Goal: Task Accomplishment & Management: Complete application form

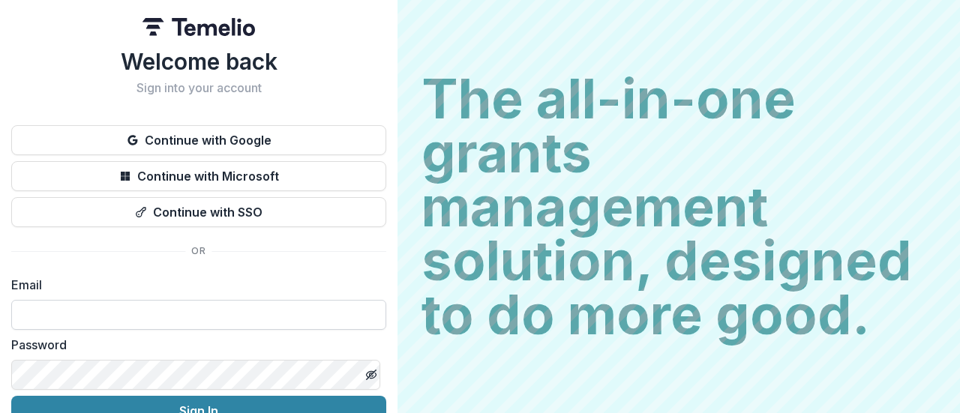
click at [114, 320] on input at bounding box center [198, 315] width 375 height 30
type input "**********"
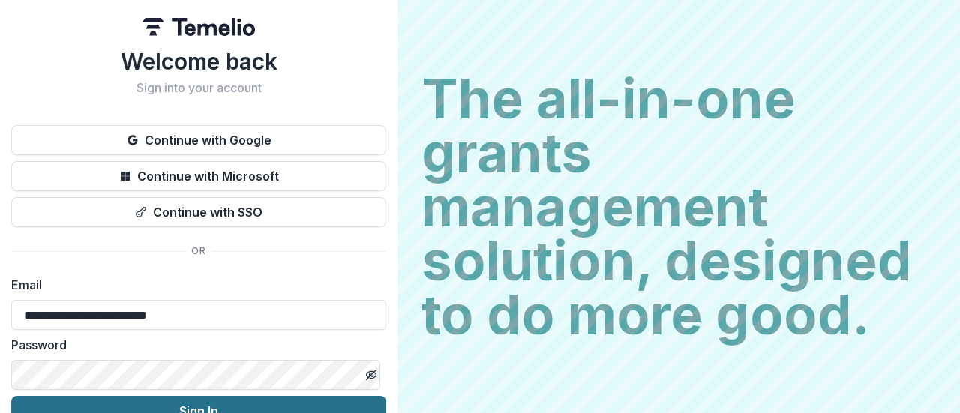
click at [251, 404] on button "Sign In" at bounding box center [198, 411] width 375 height 30
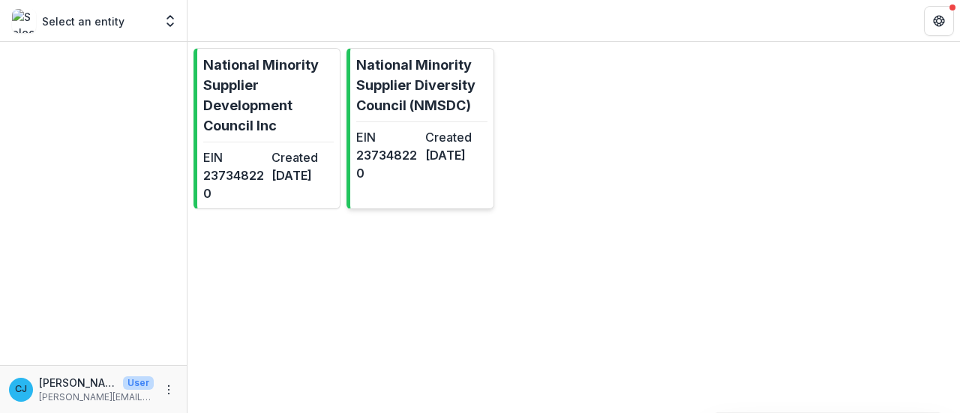
click at [405, 133] on dt "EIN" at bounding box center [387, 137] width 62 height 18
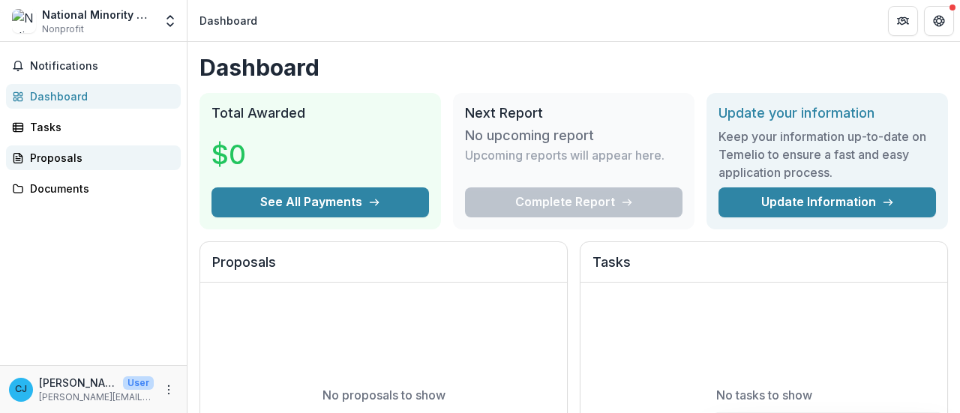
click at [61, 159] on div "Proposals" at bounding box center [99, 158] width 139 height 16
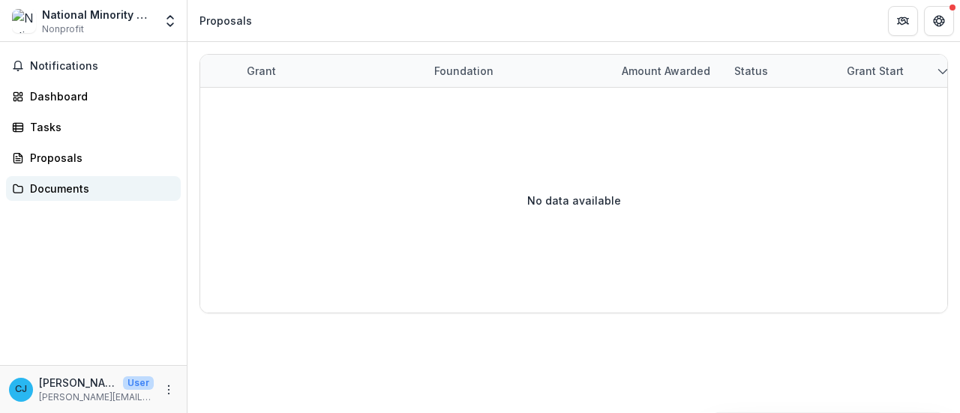
click at [55, 189] on div "Documents" at bounding box center [99, 189] width 139 height 16
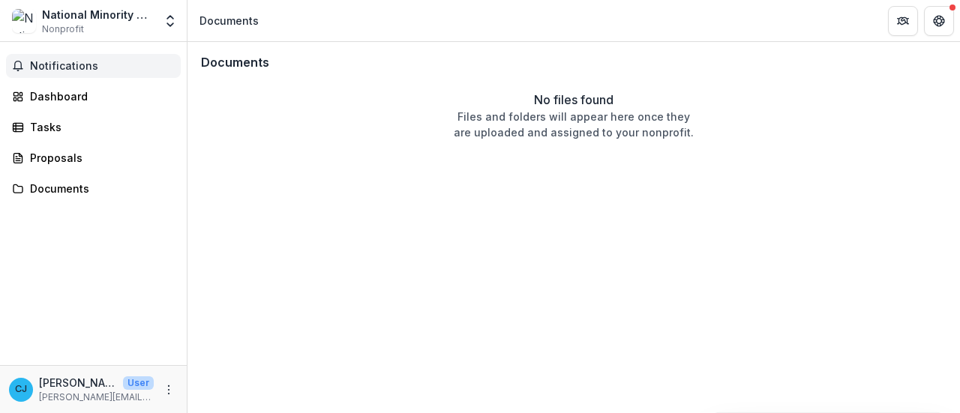
click at [55, 64] on span "Notifications" at bounding box center [102, 66] width 145 height 13
click at [58, 97] on div "Dashboard" at bounding box center [99, 96] width 139 height 16
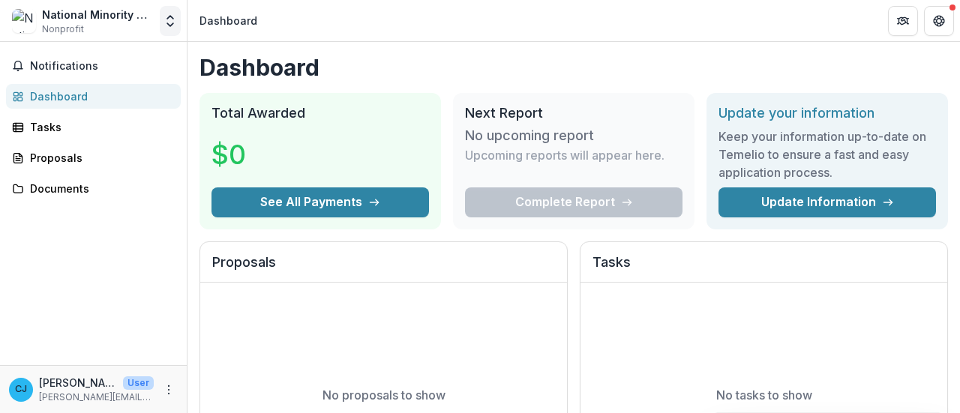
click at [166, 28] on button "Open entity switcher" at bounding box center [170, 21] width 21 height 30
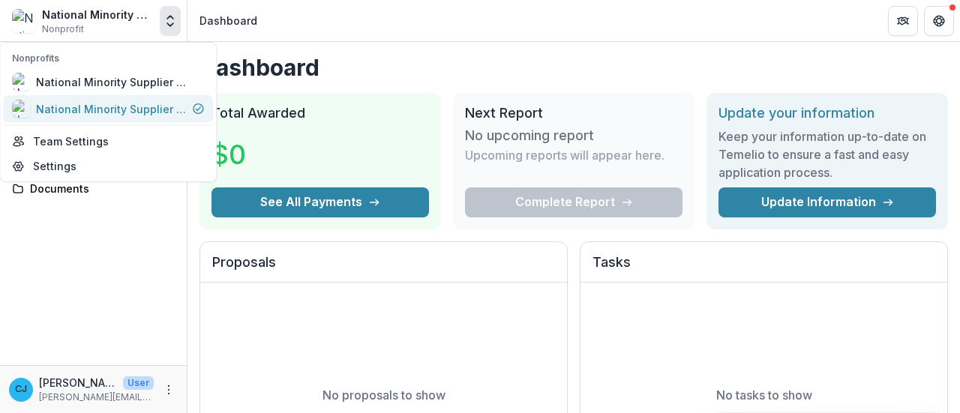
click at [148, 113] on div "National Minority Supplier Diversity Council (NMSDC)" at bounding box center [111, 109] width 150 height 16
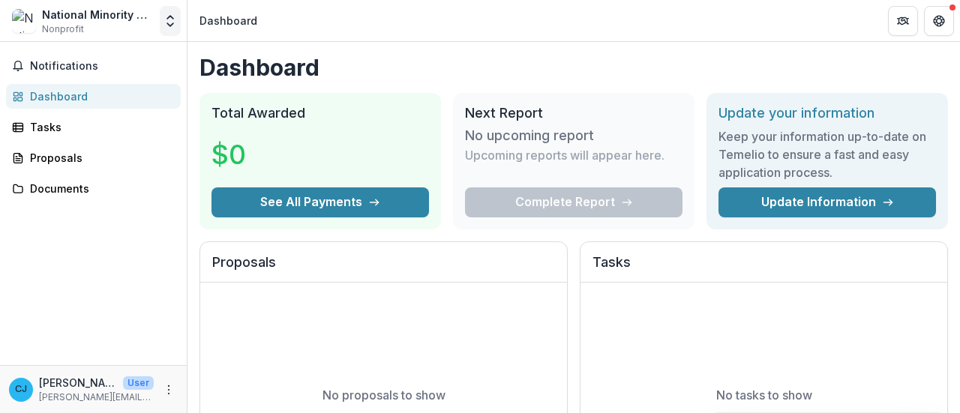
click at [170, 24] on icon "Open entity switcher" at bounding box center [170, 20] width 15 height 15
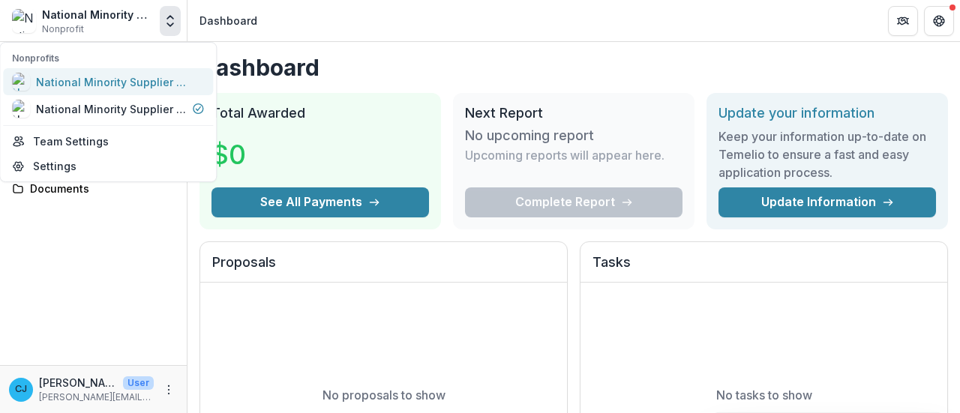
click at [145, 85] on div "National Minority Supplier Development Council Inc" at bounding box center [111, 82] width 150 height 16
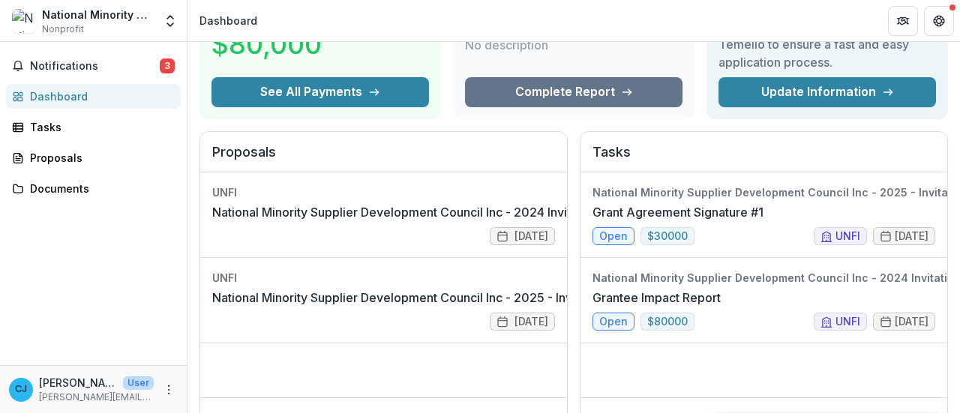
scroll to position [114, 0]
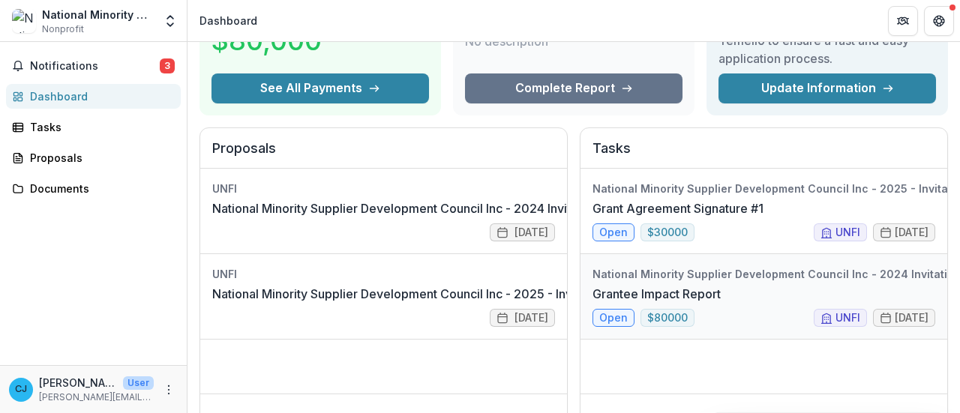
click at [604, 303] on link "Grantee Impact Report" at bounding box center [656, 294] width 128 height 18
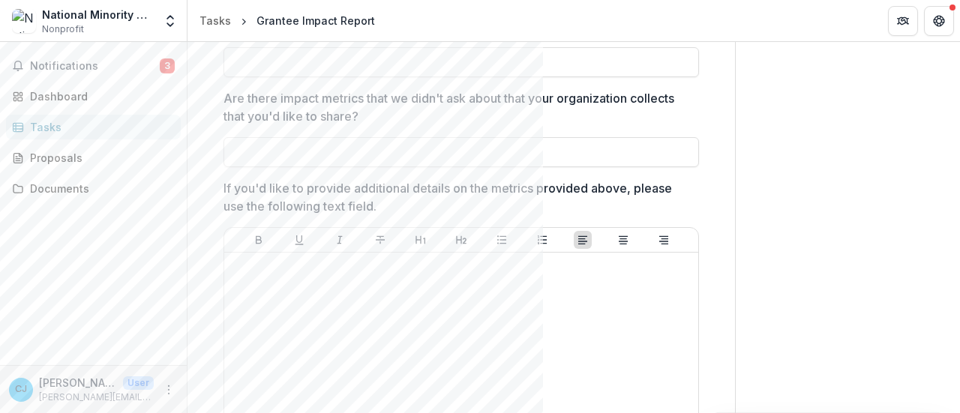
scroll to position [1631, 0]
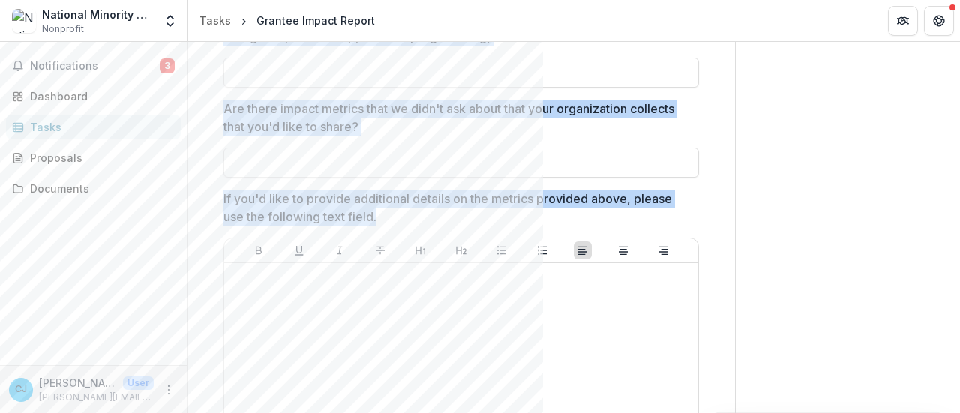
drag, startPoint x: 250, startPoint y: 79, endPoint x: 604, endPoint y: 352, distance: 447.5
copy div "**********"
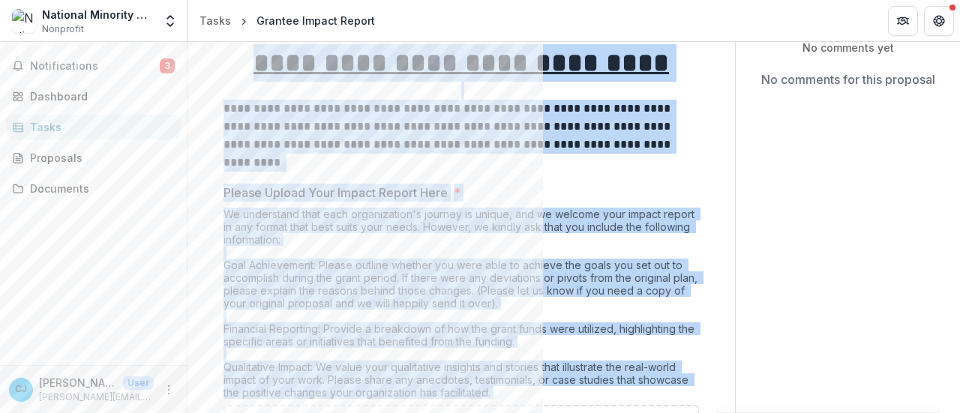
scroll to position [153, 0]
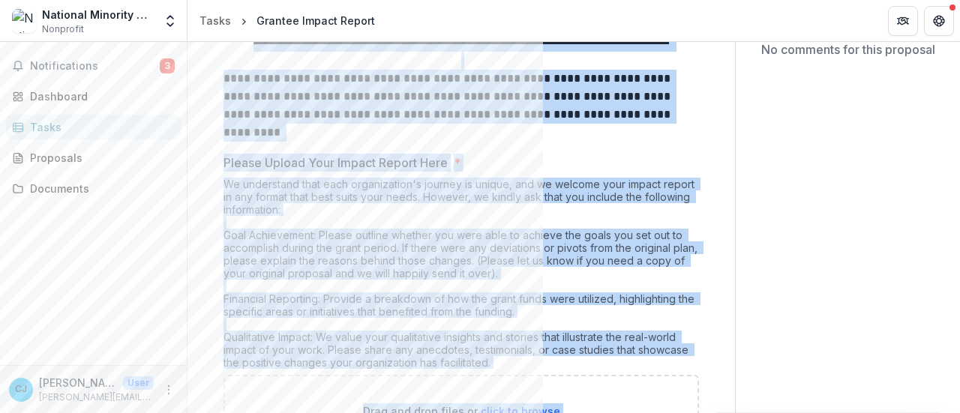
click at [481, 161] on label "Please Upload Your Impact Report Here *" at bounding box center [456, 163] width 466 height 18
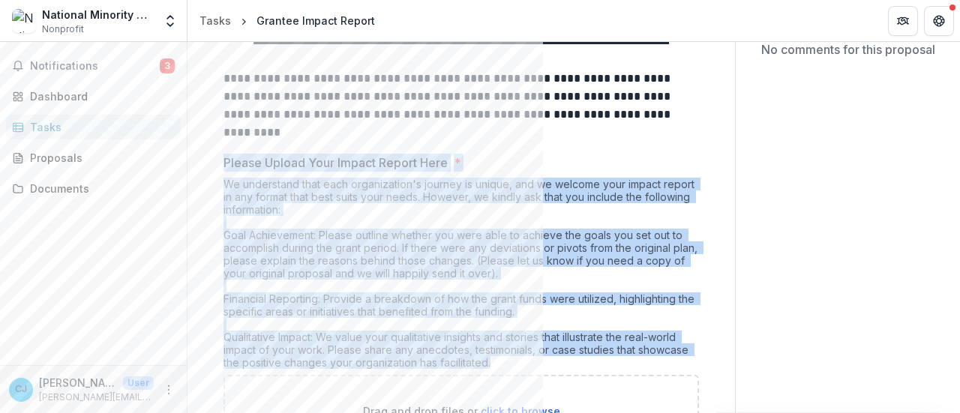
drag, startPoint x: 226, startPoint y: 160, endPoint x: 594, endPoint y: 364, distance: 421.2
click at [594, 364] on div "Please Upload Your Impact Report Here * We understand that each organization's …" at bounding box center [460, 301] width 475 height 294
copy div "Please Upload Your Impact Report Here * We understand that each organization's …"
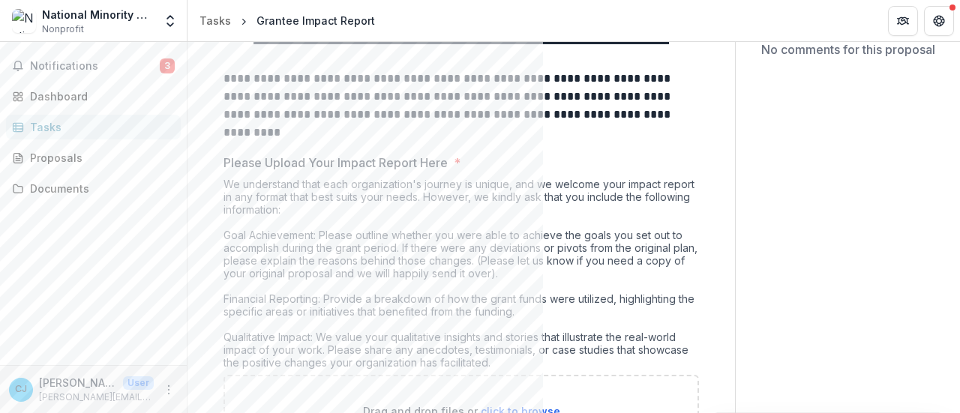
drag, startPoint x: 954, startPoint y: 101, endPoint x: 944, endPoint y: 134, distance: 34.4
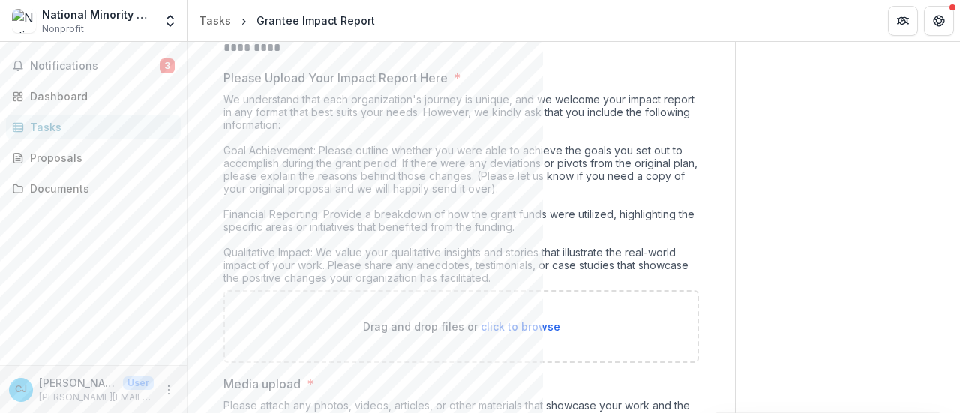
scroll to position [202, 0]
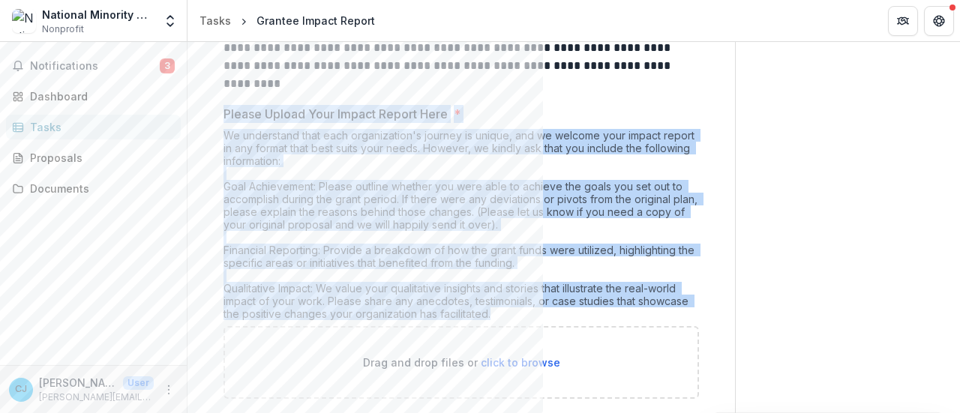
drag, startPoint x: 505, startPoint y: 308, endPoint x: 222, endPoint y: 106, distance: 348.3
copy div "Please Upload Your Impact Report Here * We understand that each organization's …"
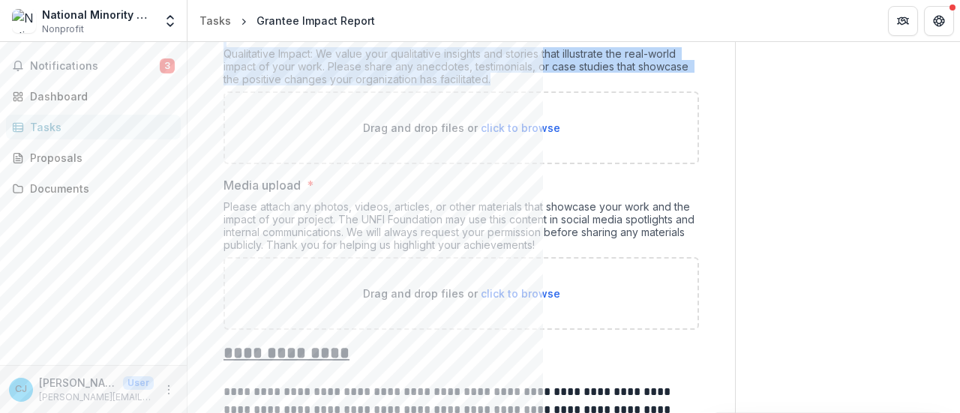
scroll to position [442, 0]
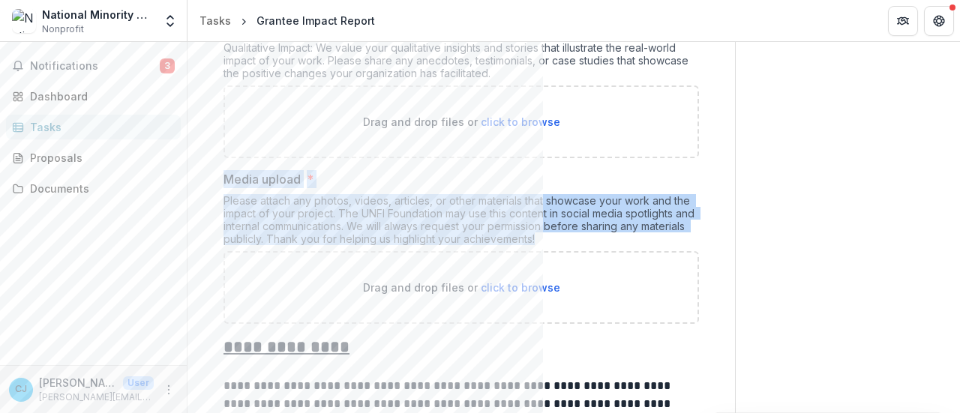
drag, startPoint x: 224, startPoint y: 174, endPoint x: 595, endPoint y: 235, distance: 376.2
click at [595, 235] on div "Media upload * Please attach any photos, videos, articles, or other materials t…" at bounding box center [460, 247] width 475 height 154
copy div "Media upload * Please attach any photos, videos, articles, or other materials t…"
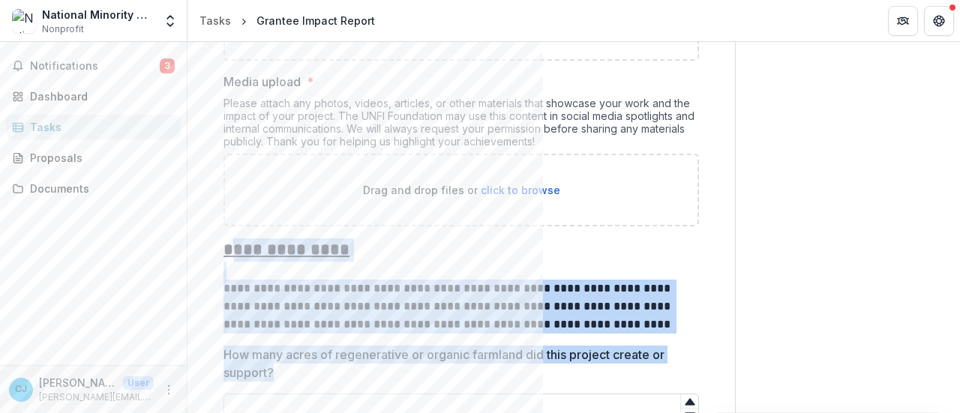
scroll to position [568, 0]
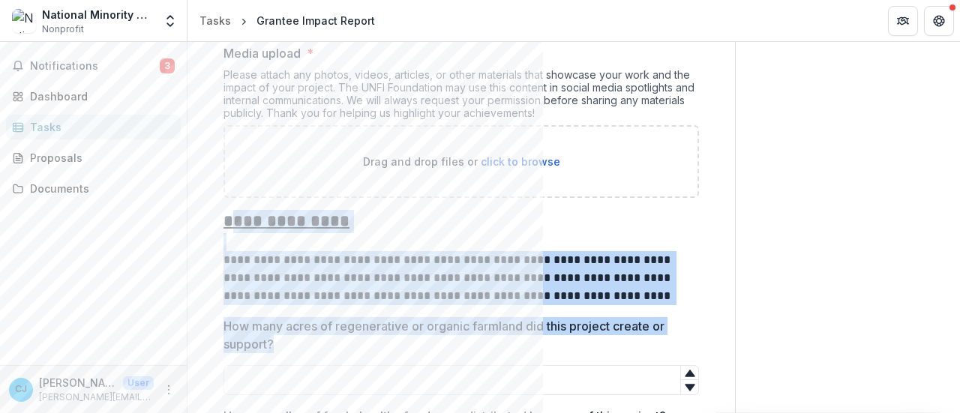
drag, startPoint x: 226, startPoint y: 341, endPoint x: 426, endPoint y: 341, distance: 199.4
copy div "**********"
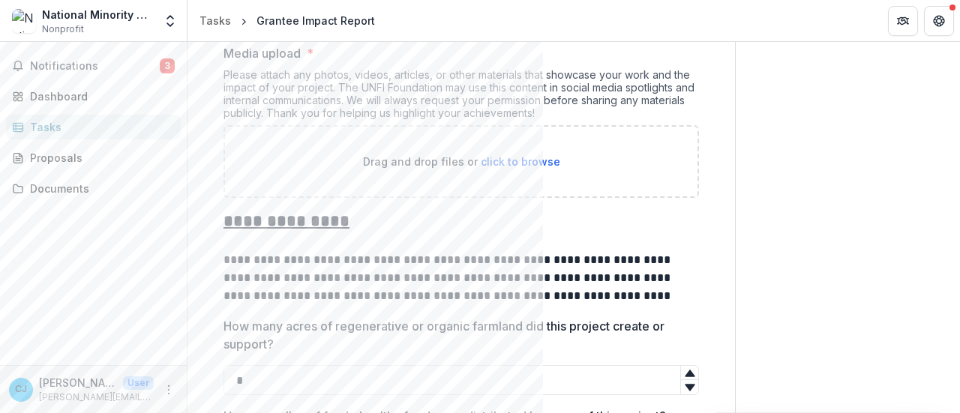
click at [684, 370] on icon at bounding box center [689, 373] width 10 height 7
type input "*"
click at [684, 384] on icon at bounding box center [689, 387] width 10 height 7
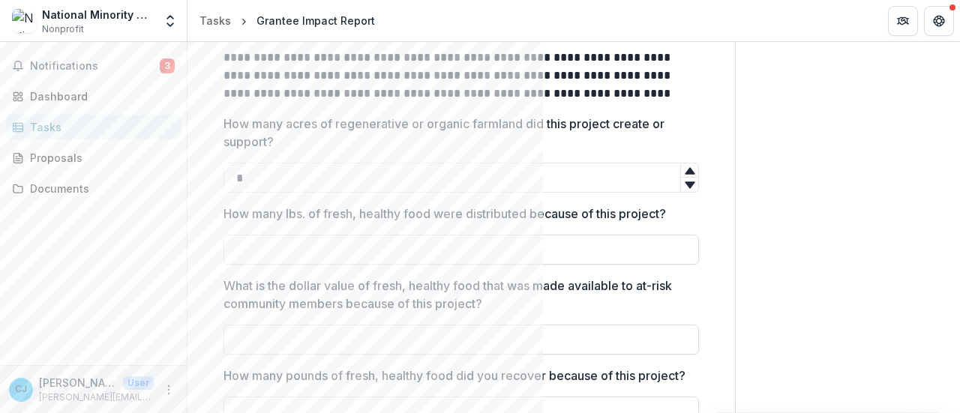
scroll to position [780, 0]
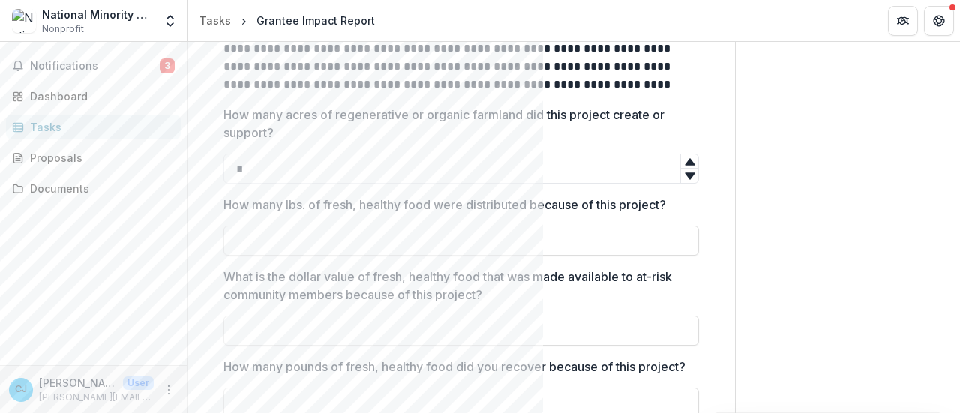
click at [223, 197] on p "How many lbs. of fresh, healthy food were distributed because of this project?" at bounding box center [444, 205] width 442 height 18
click at [223, 226] on input "How many lbs. of fresh, healthy food were distributed because of this project?" at bounding box center [460, 241] width 475 height 30
drag, startPoint x: 225, startPoint y: 199, endPoint x: 728, endPoint y: 386, distance: 536.6
click at [728, 386] on div "**********" at bounding box center [460, 379] width 547 height 2211
copy div "How many lbs. of fresh, healthy food were distributed because of this project? …"
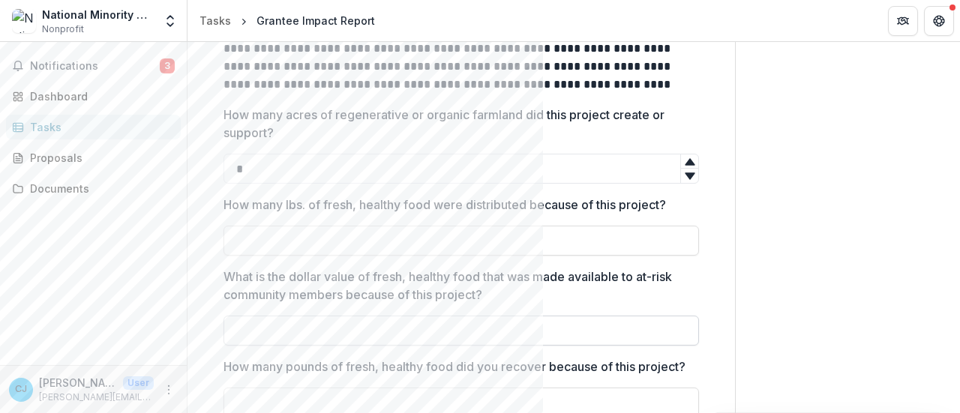
click at [556, 339] on input "What is the dollar value of fresh, healthy food that was made available to at-r…" at bounding box center [460, 331] width 475 height 30
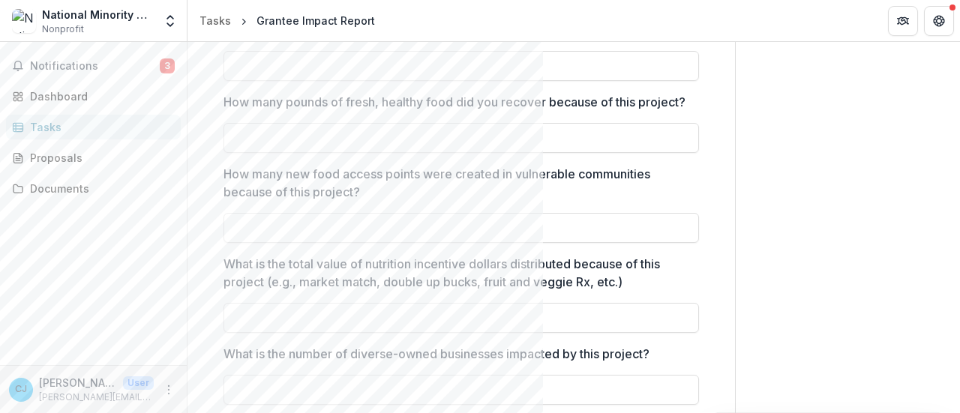
scroll to position [1065, 0]
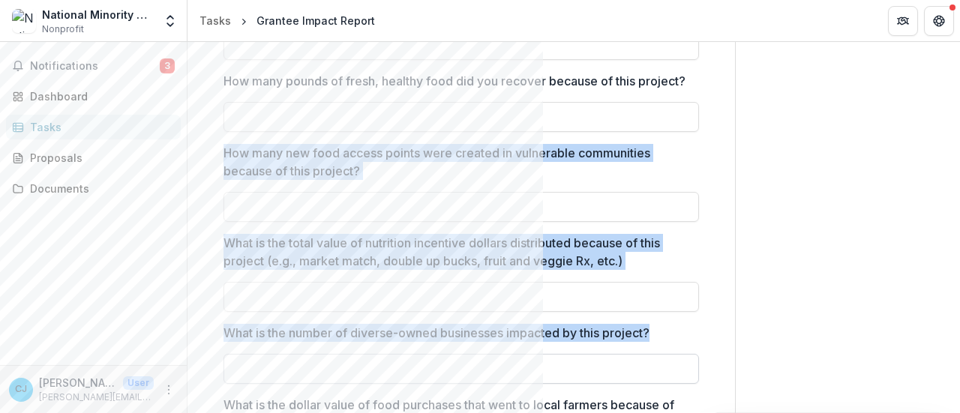
drag, startPoint x: 225, startPoint y: 164, endPoint x: 658, endPoint y: 370, distance: 479.5
click at [658, 370] on div "**********" at bounding box center [460, 117] width 475 height 2055
copy div "How many new food access points were created in vulnerable communities because …"
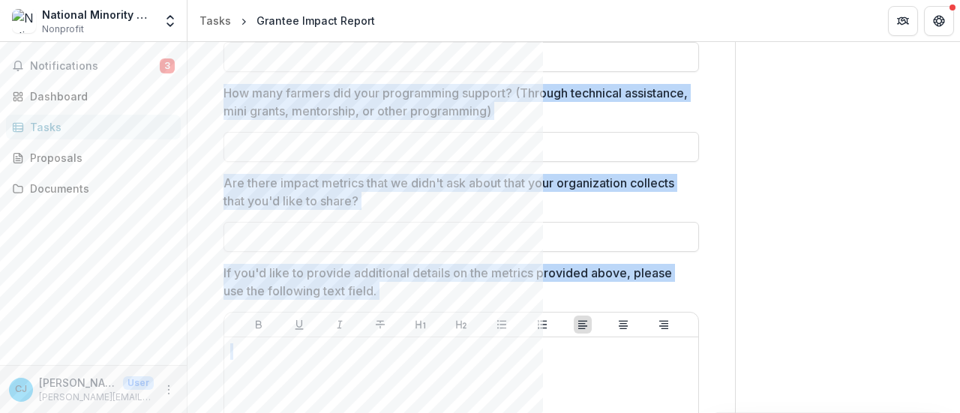
scroll to position [1567, 0]
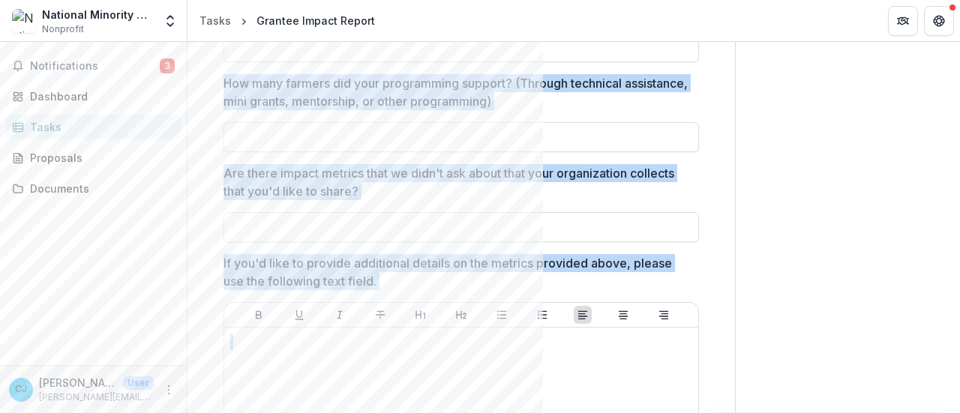
drag, startPoint x: 225, startPoint y: 87, endPoint x: 778, endPoint y: 228, distance: 570.9
copy div "**********"
click at [61, 163] on div "Proposals" at bounding box center [99, 158] width 139 height 16
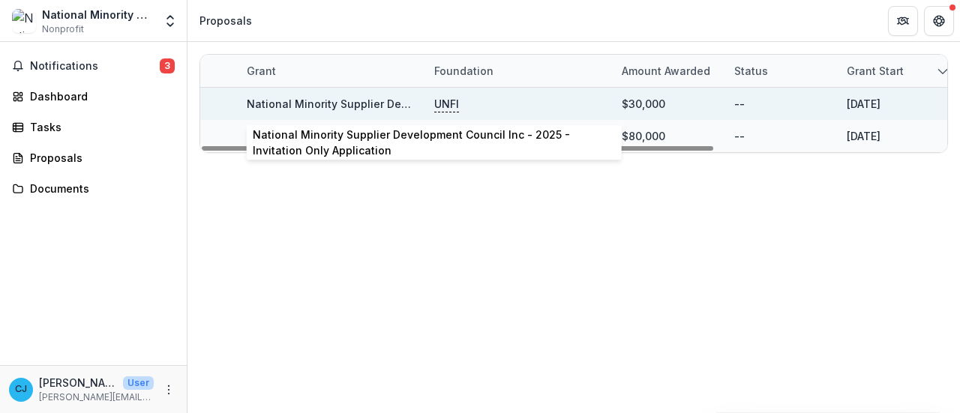
click at [373, 97] on link "National Minority Supplier Development Council Inc - 2025 - Invitation Only App…" at bounding box center [476, 103] width 459 height 13
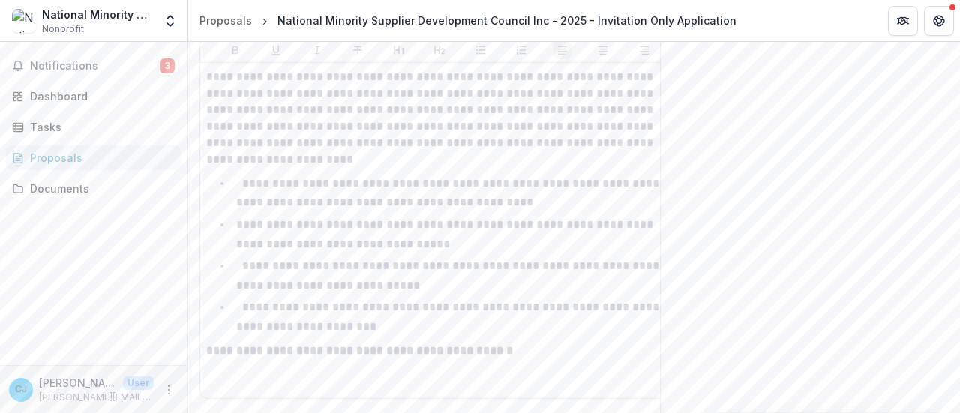
scroll to position [2788, 0]
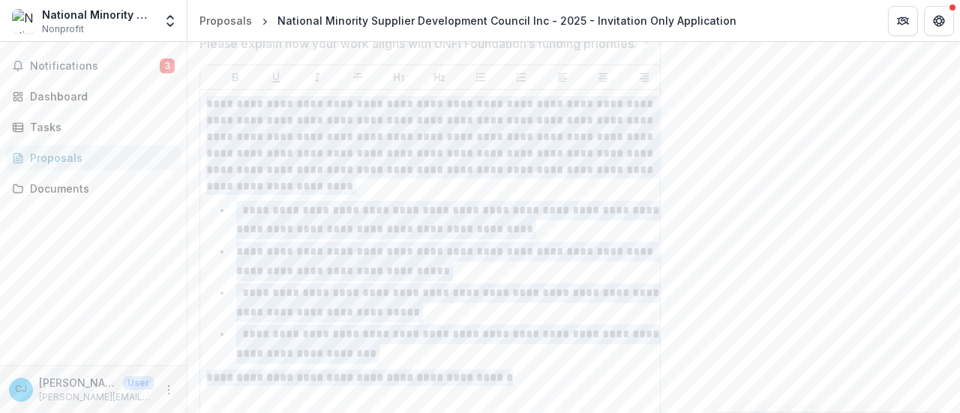
drag, startPoint x: 208, startPoint y: 100, endPoint x: 610, endPoint y: 382, distance: 491.5
click at [610, 382] on div "**********" at bounding box center [439, 257] width 466 height 323
copy div "**********"
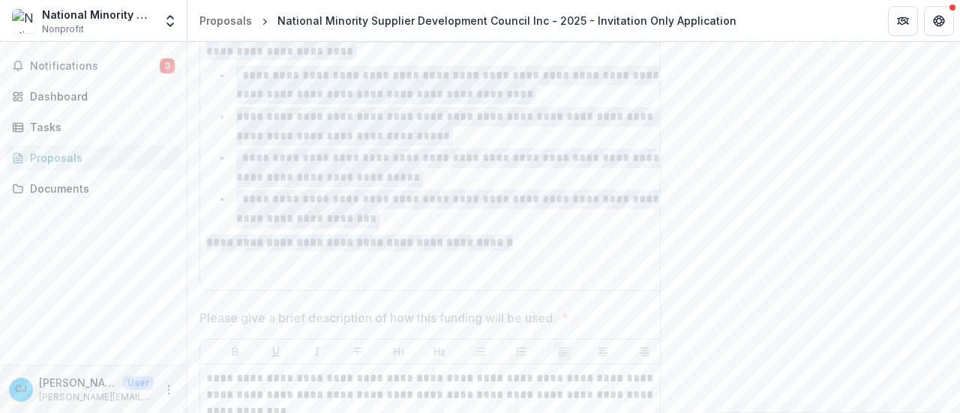
scroll to position [2986, 0]
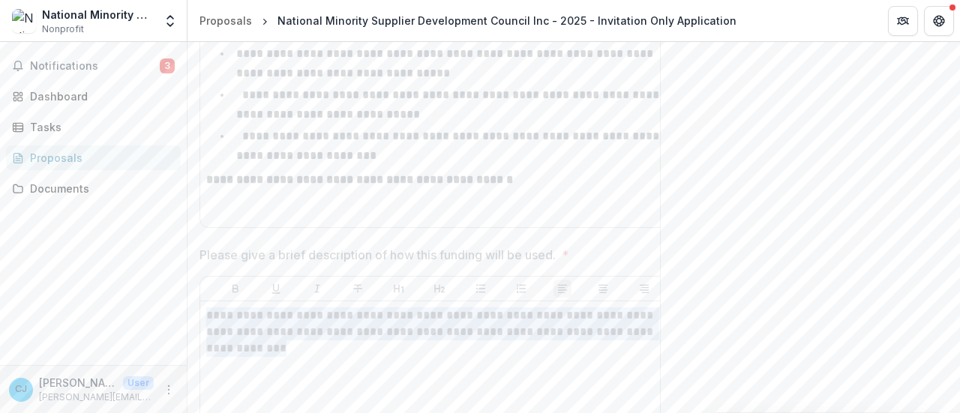
drag, startPoint x: 270, startPoint y: 347, endPoint x: 207, endPoint y: 316, distance: 70.4
click at [207, 316] on p "**********" at bounding box center [439, 331] width 467 height 49
copy p "**********"
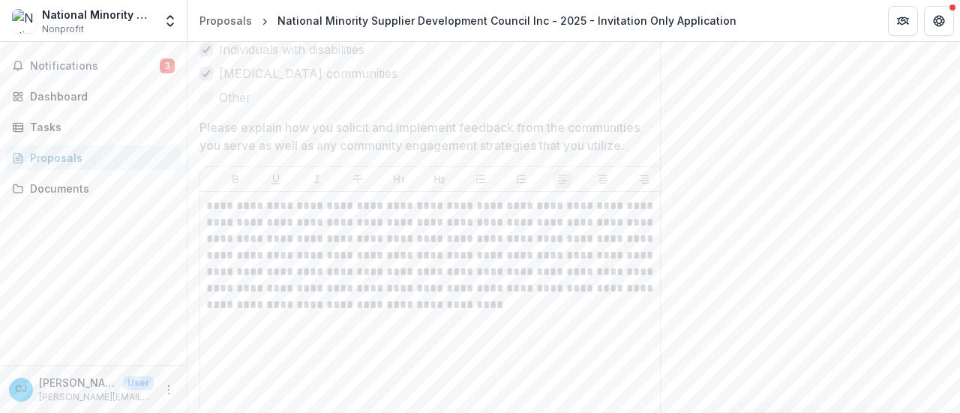
scroll to position [4015, 0]
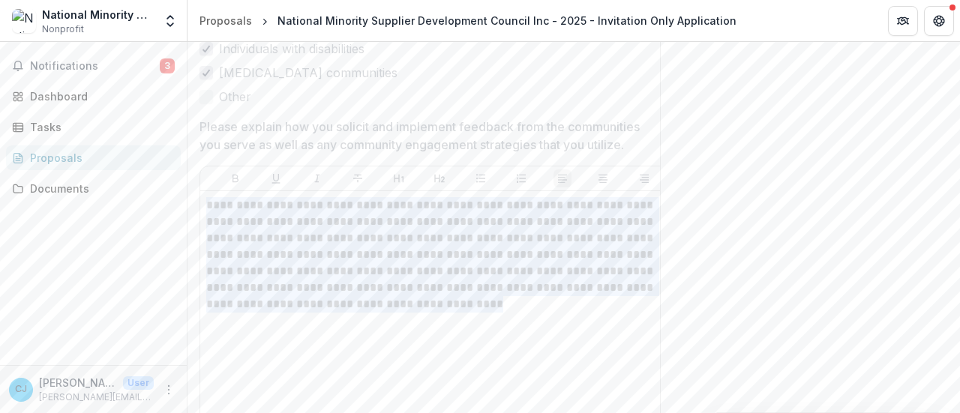
drag, startPoint x: 570, startPoint y: 295, endPoint x: 205, endPoint y: 193, distance: 378.3
click at [205, 193] on div "**********" at bounding box center [439, 309] width 478 height 237
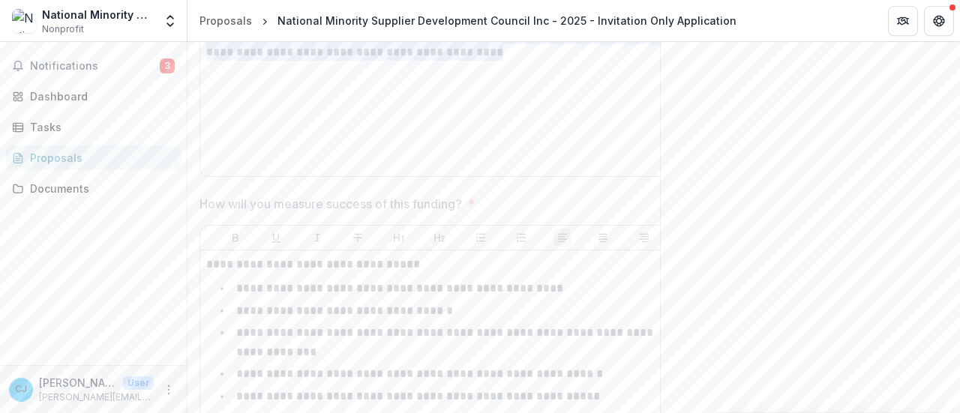
scroll to position [4357, 0]
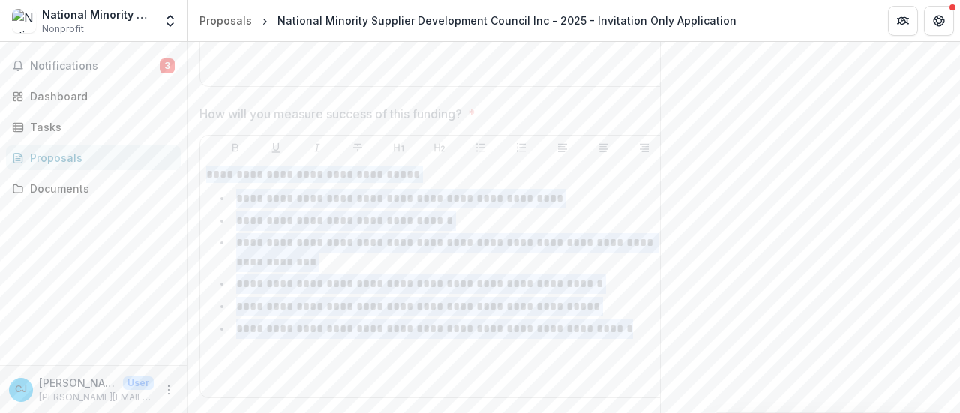
drag, startPoint x: 618, startPoint y: 324, endPoint x: 206, endPoint y: 174, distance: 438.0
click at [206, 174] on div "**********" at bounding box center [439, 278] width 466 height 225
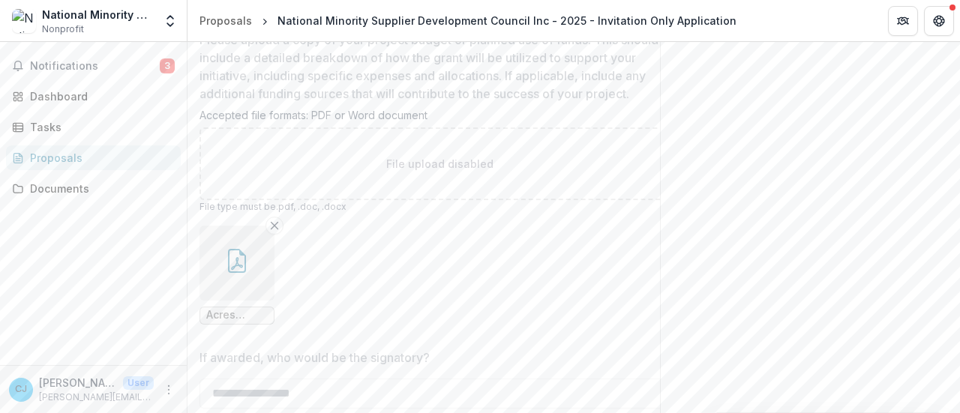
scroll to position [5134, 0]
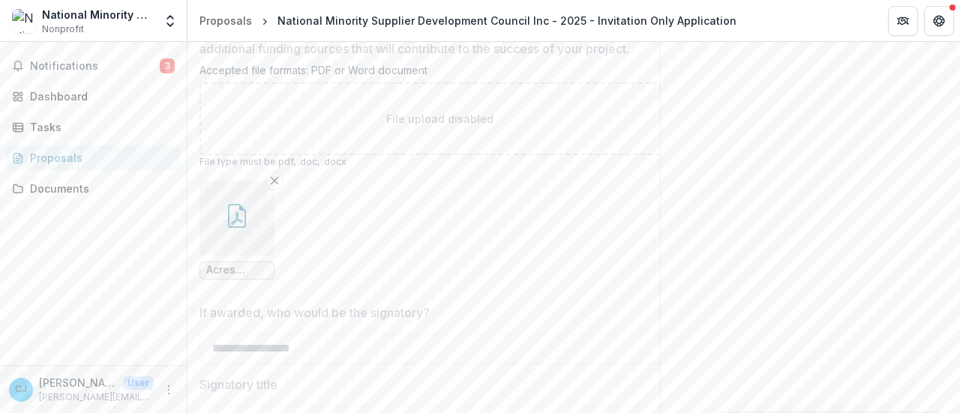
click at [245, 206] on icon "button" at bounding box center [237, 216] width 18 height 24
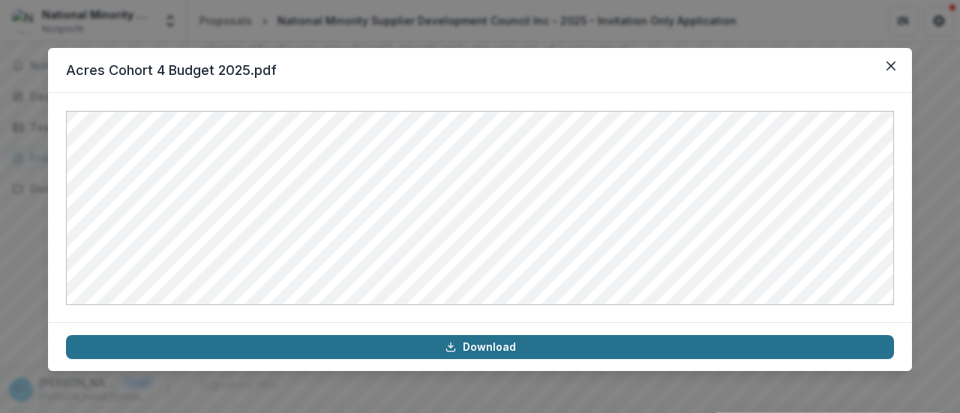
click at [493, 347] on link "Download" at bounding box center [480, 347] width 828 height 24
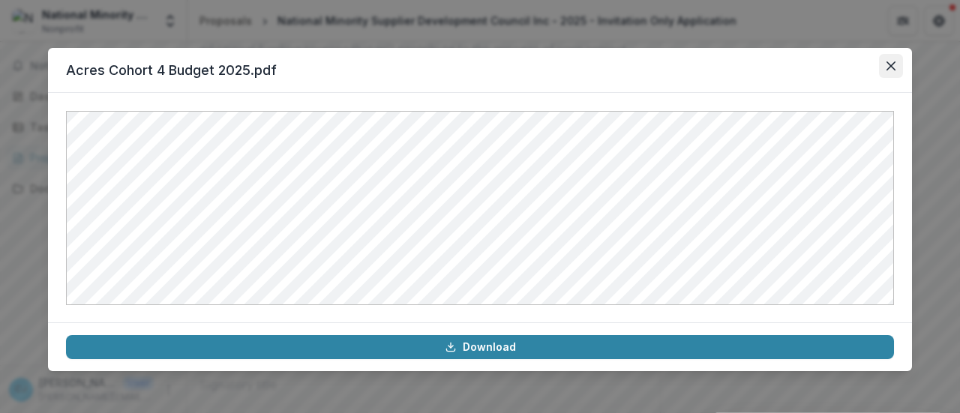
click at [886, 61] on icon "Close" at bounding box center [890, 65] width 9 height 9
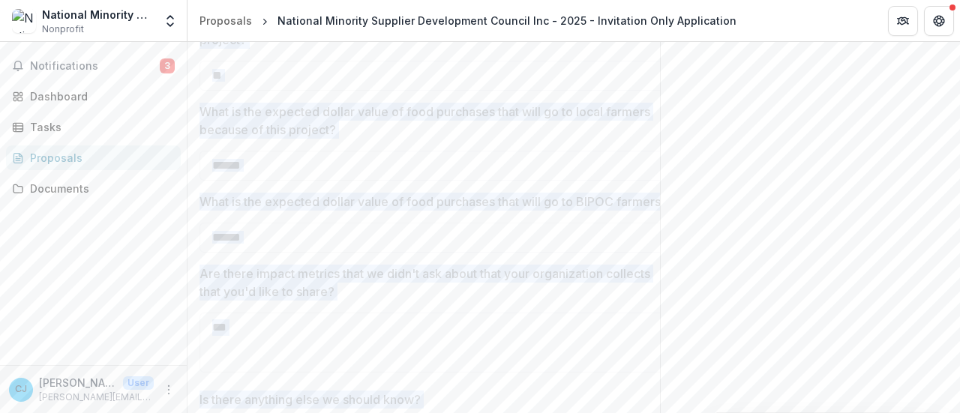
scroll to position [5968, 0]
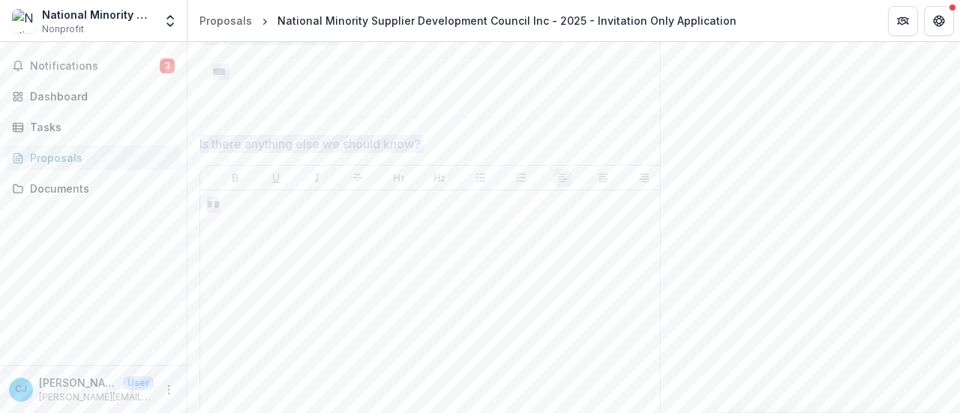
drag, startPoint x: 205, startPoint y: 95, endPoint x: 348, endPoint y: 218, distance: 188.7
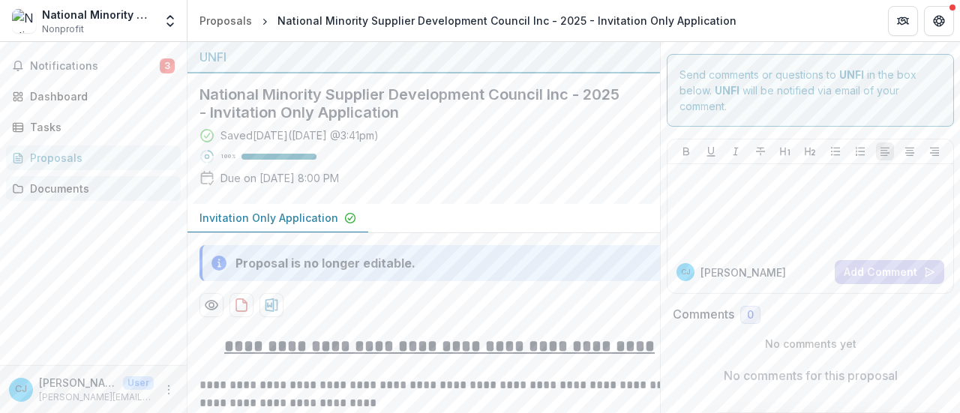
click at [63, 187] on div "Documents" at bounding box center [99, 189] width 139 height 16
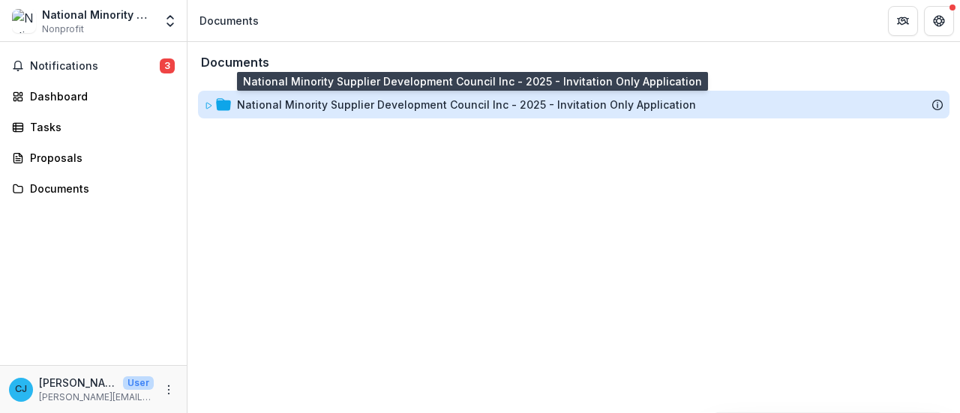
click at [393, 107] on div "National Minority Supplier Development Council Inc - 2025 - Invitation Only App…" at bounding box center [466, 105] width 459 height 16
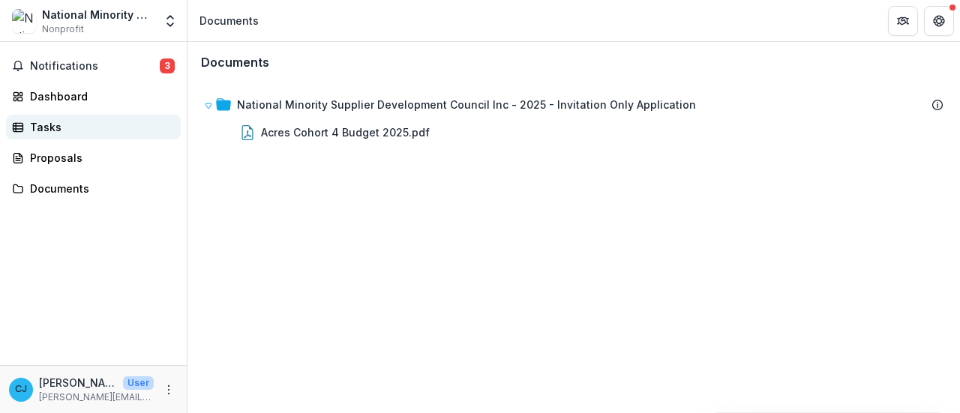
click at [43, 124] on div "Tasks" at bounding box center [99, 127] width 139 height 16
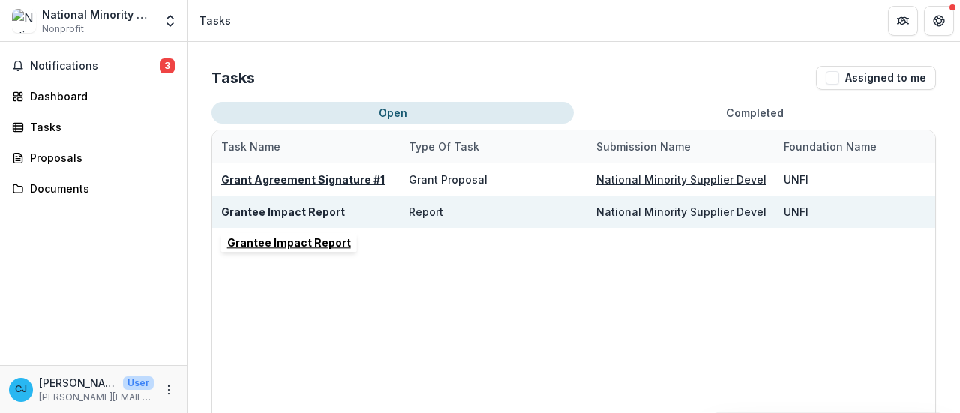
click at [297, 208] on u "Grantee Impact Report" at bounding box center [283, 211] width 124 height 13
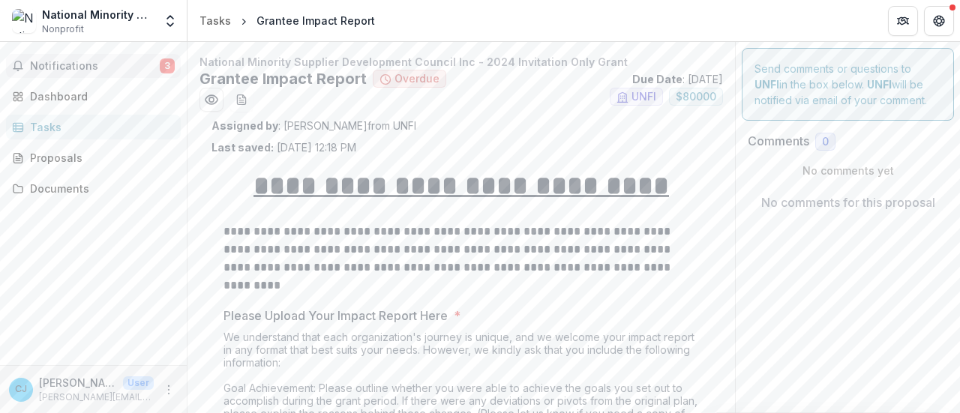
click at [65, 67] on span "Notifications" at bounding box center [95, 66] width 130 height 13
click at [59, 97] on div "Dashboard" at bounding box center [99, 96] width 139 height 16
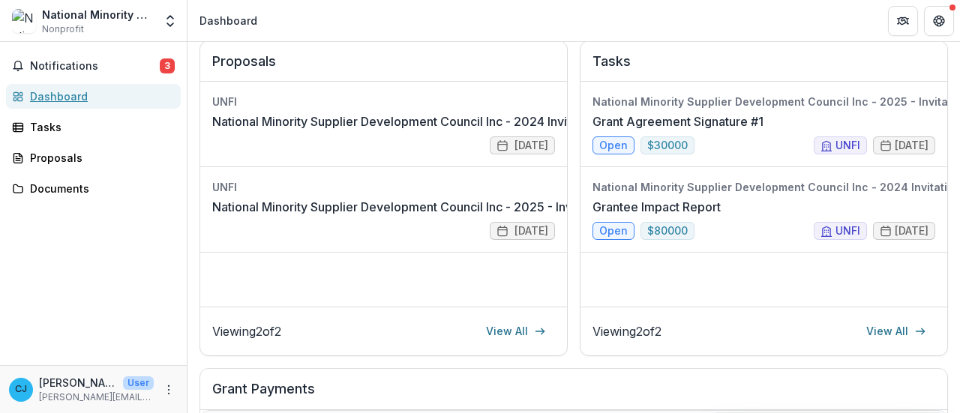
scroll to position [203, 0]
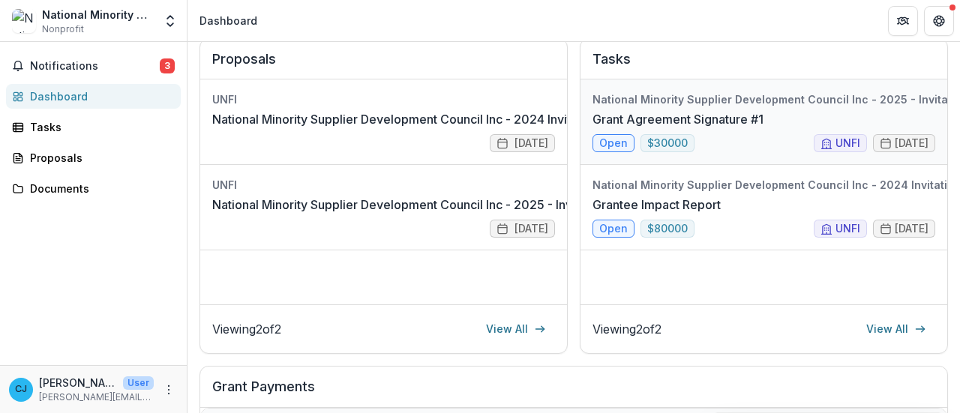
click at [606, 128] on link "Grant Agreement Signature #1" at bounding box center [677, 119] width 171 height 18
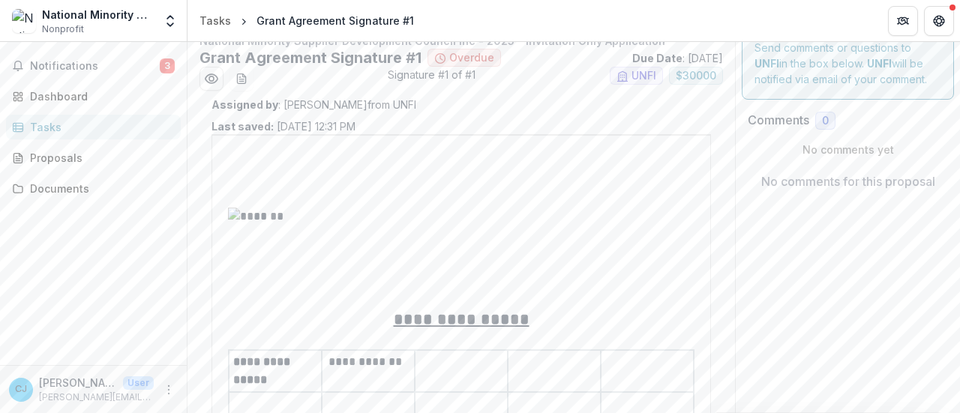
scroll to position [203, 0]
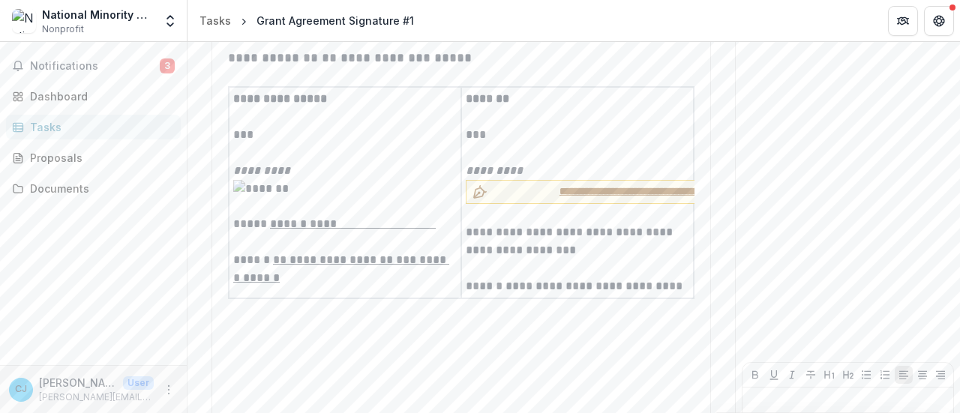
scroll to position [3554, 0]
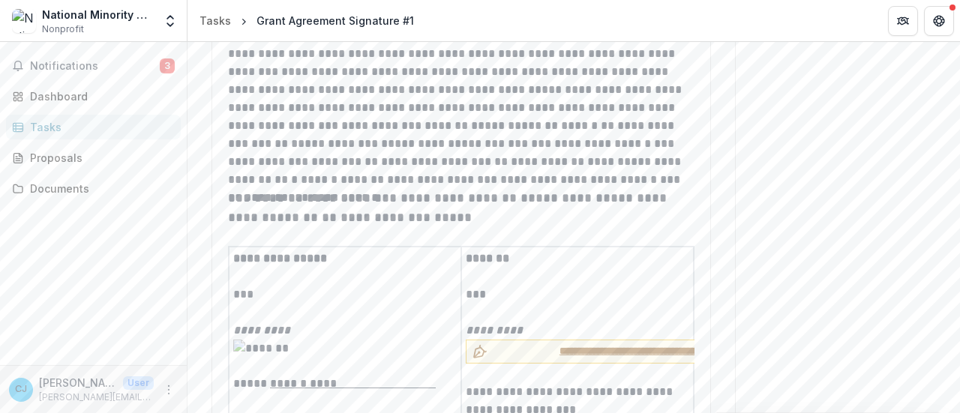
click at [56, 133] on div "Tasks" at bounding box center [99, 127] width 139 height 16
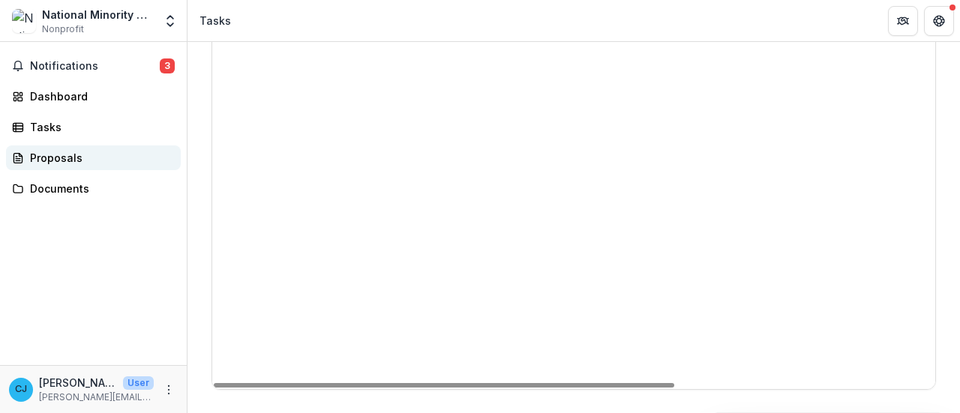
click at [58, 159] on div "Proposals" at bounding box center [99, 158] width 139 height 16
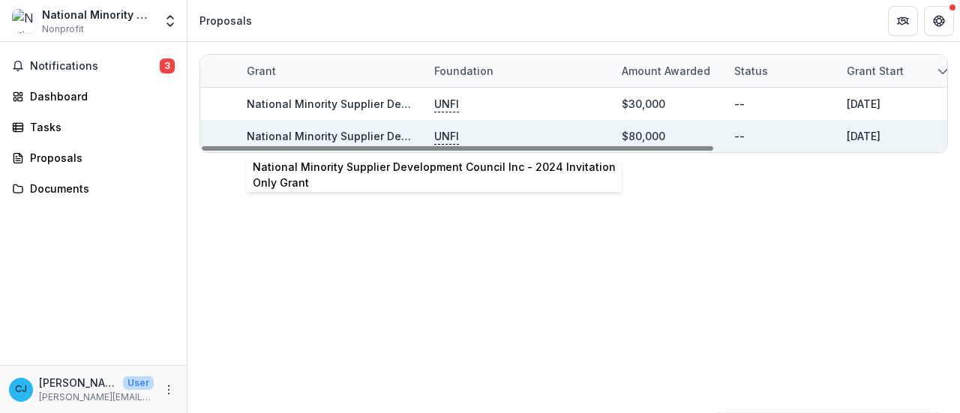
click at [328, 134] on link "National Minority Supplier Development Council Inc - 2024 Invitation Only Grant" at bounding box center [458, 136] width 422 height 13
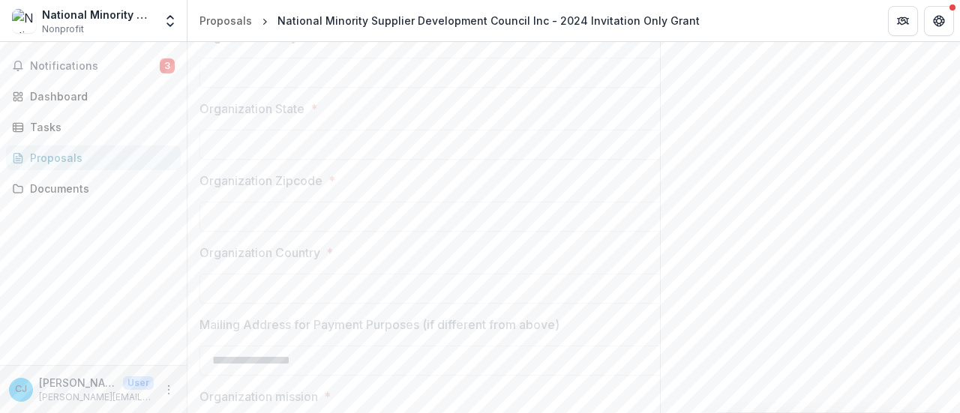
scroll to position [744, 0]
click at [57, 154] on div "Proposals" at bounding box center [99, 158] width 139 height 16
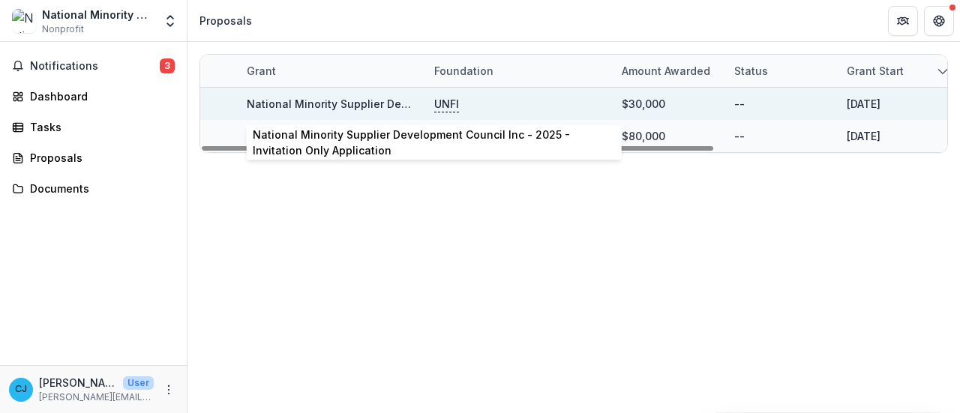
click at [337, 100] on link "National Minority Supplier Development Council Inc - 2025 - Invitation Only App…" at bounding box center [476, 103] width 459 height 13
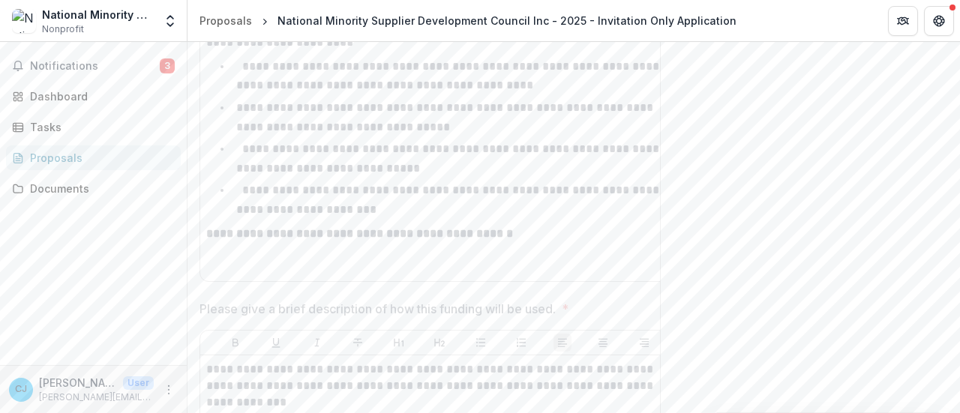
scroll to position [2860, 0]
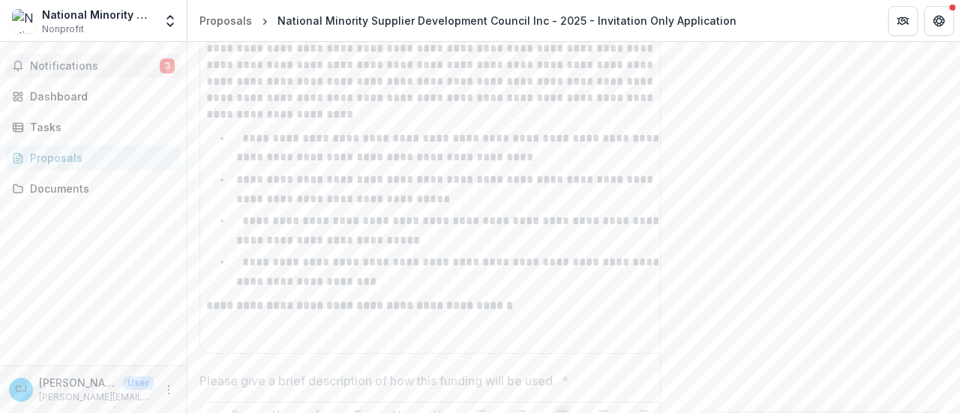
click at [69, 65] on span "Notifications" at bounding box center [95, 66] width 130 height 13
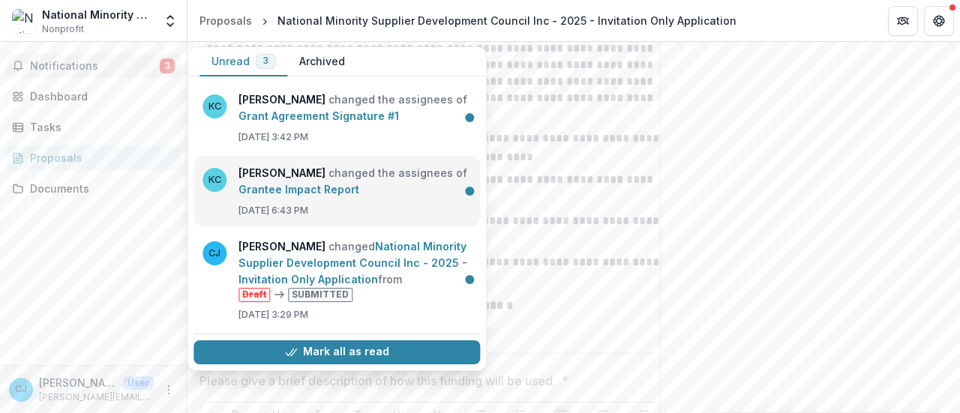
click at [303, 183] on link "Grantee Impact Report" at bounding box center [298, 189] width 121 height 13
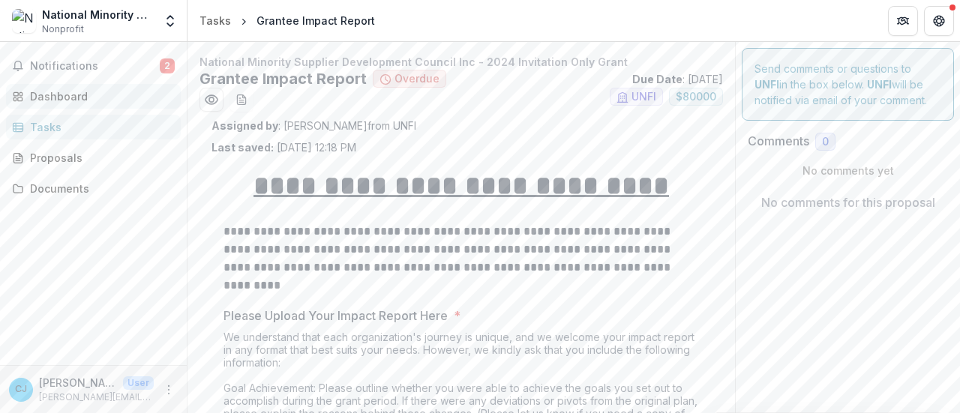
click at [57, 102] on div "Dashboard" at bounding box center [99, 96] width 139 height 16
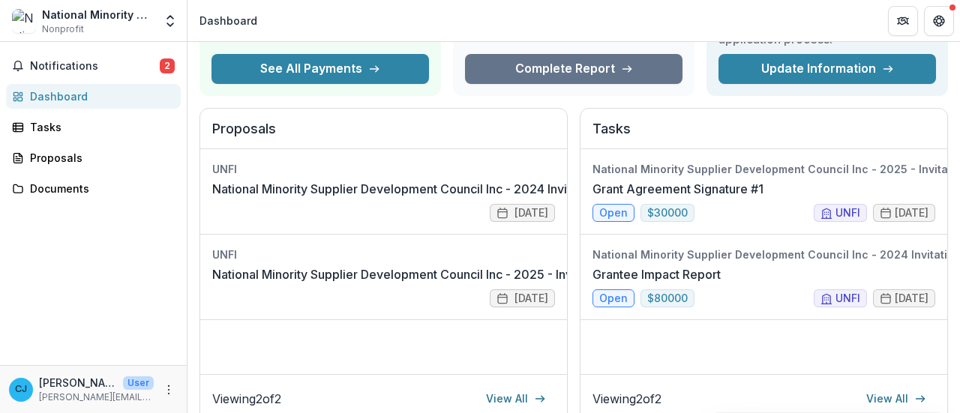
scroll to position [131, 0]
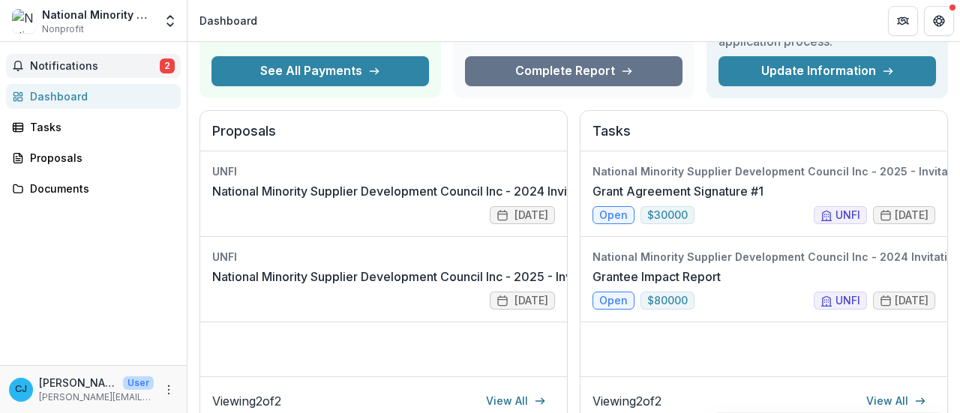
click at [54, 67] on span "Notifications" at bounding box center [95, 66] width 130 height 13
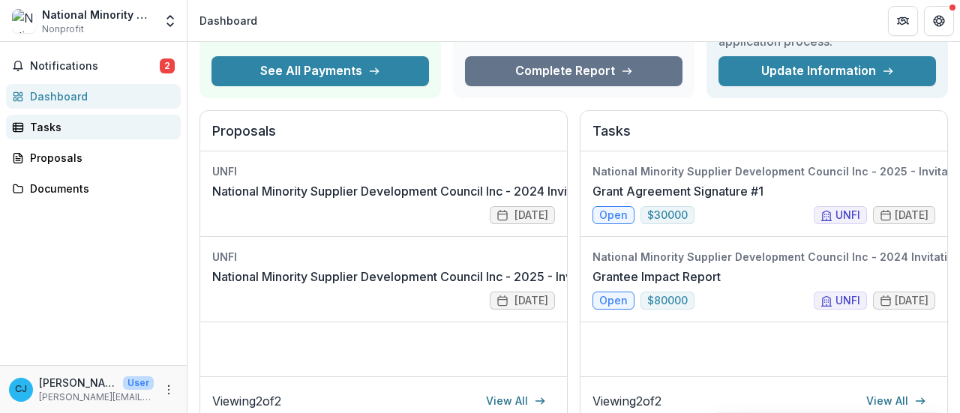
click at [49, 128] on div "Tasks" at bounding box center [99, 127] width 139 height 16
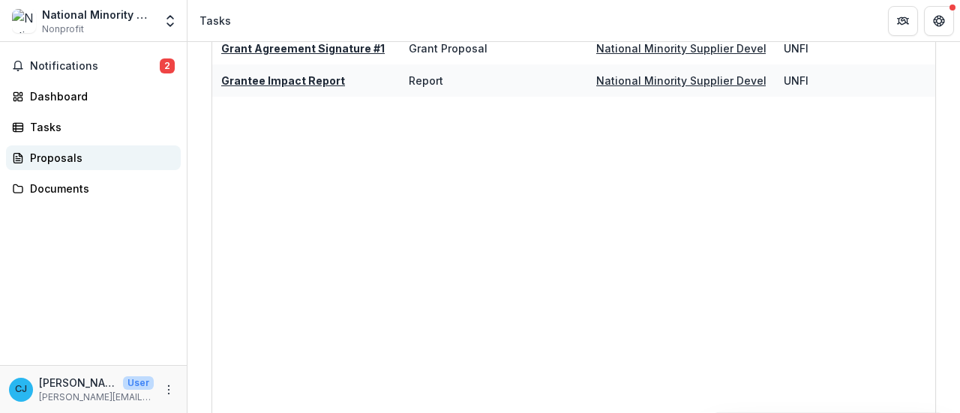
click at [46, 157] on div "Proposals" at bounding box center [99, 158] width 139 height 16
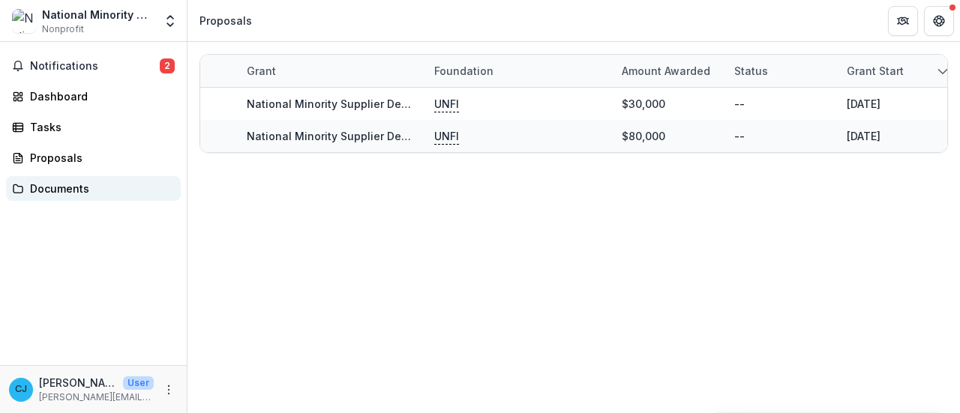
click at [62, 187] on div "Documents" at bounding box center [99, 189] width 139 height 16
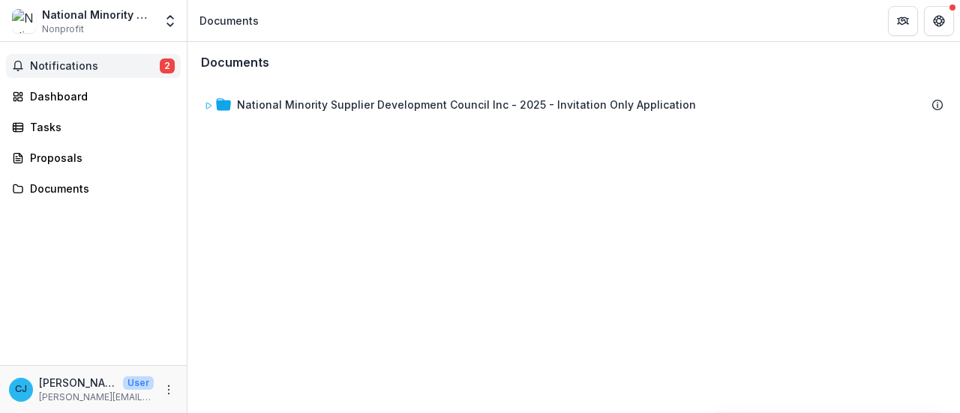
click at [63, 67] on span "Notifications" at bounding box center [95, 66] width 130 height 13
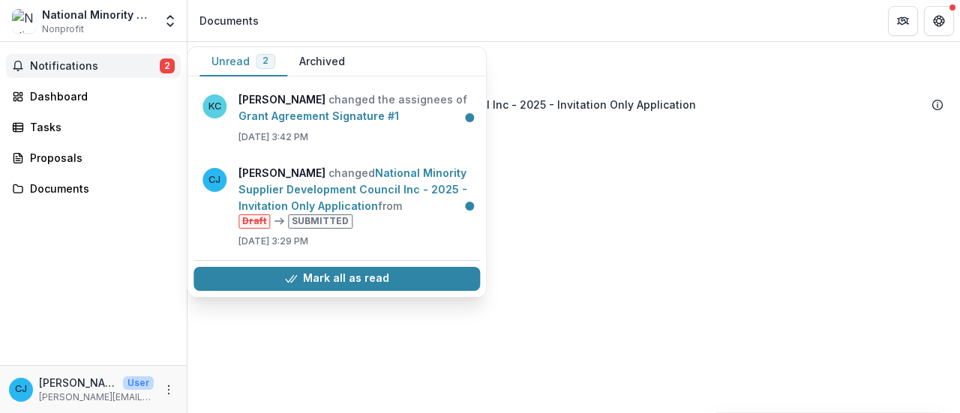
click at [63, 67] on span "Notifications" at bounding box center [95, 66] width 130 height 13
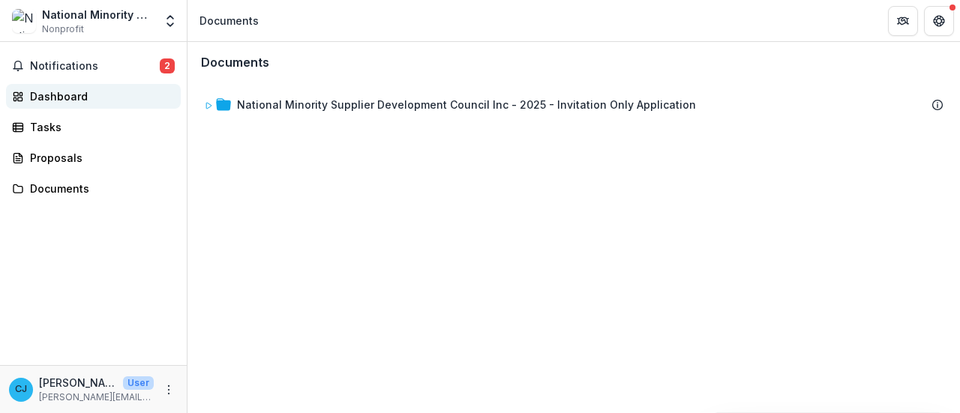
click at [61, 104] on link "Dashboard" at bounding box center [93, 96] width 175 height 25
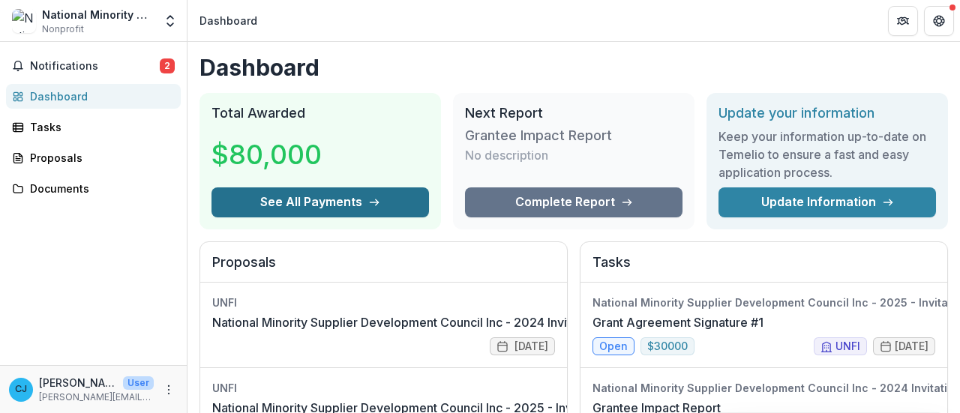
click at [382, 202] on button "See All Payments" at bounding box center [319, 202] width 217 height 30
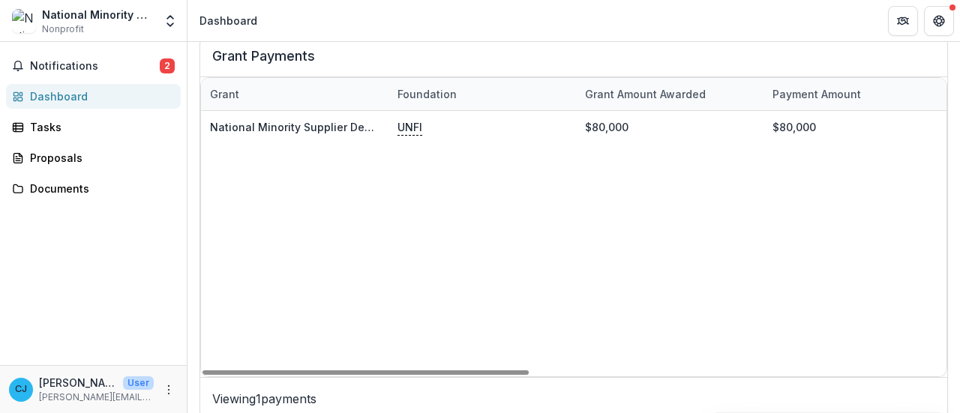
scroll to position [538, 0]
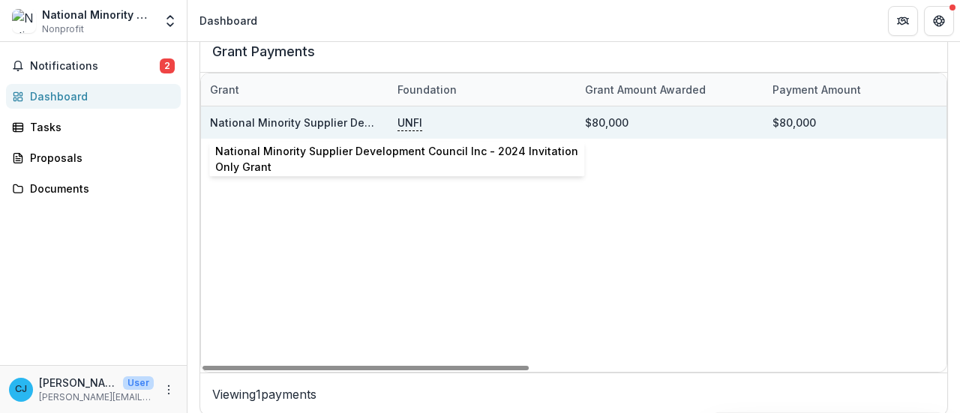
click at [313, 122] on link "National Minority Supplier Development Council Inc - 2024 Invitation Only Grant" at bounding box center [421, 122] width 422 height 13
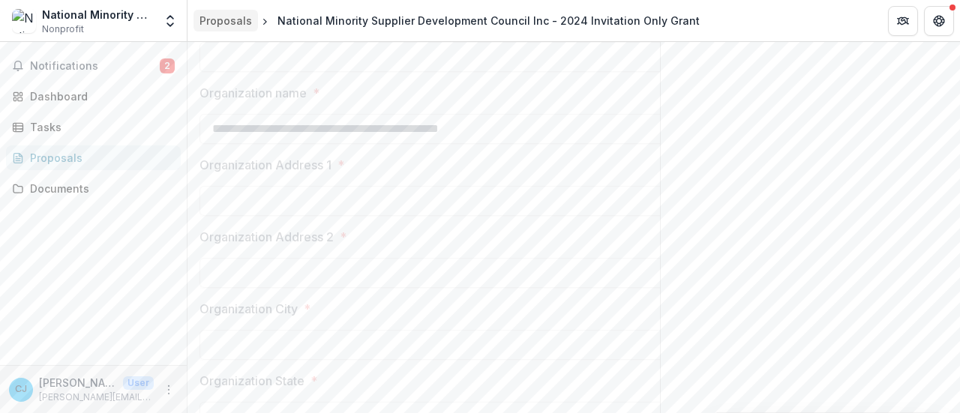
click at [228, 20] on div "Proposals" at bounding box center [225, 21] width 52 height 16
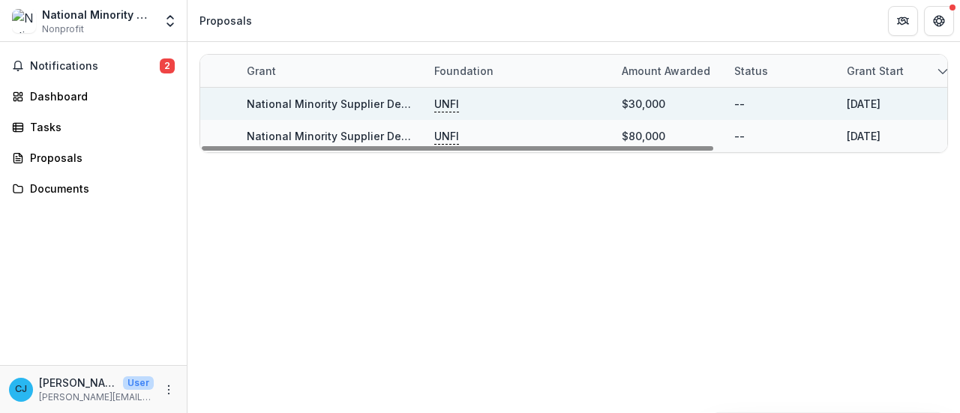
click at [367, 98] on link "National Minority Supplier Development Council Inc - 2025 - Invitation Only App…" at bounding box center [476, 103] width 459 height 13
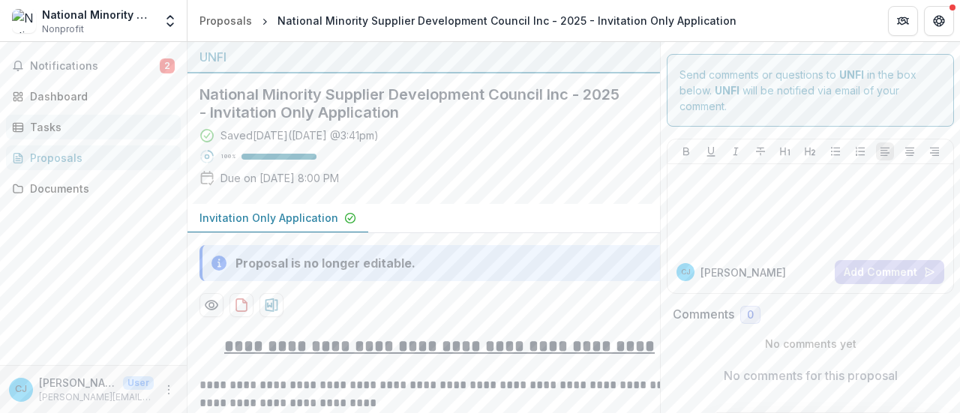
click at [45, 127] on div "Tasks" at bounding box center [99, 127] width 139 height 16
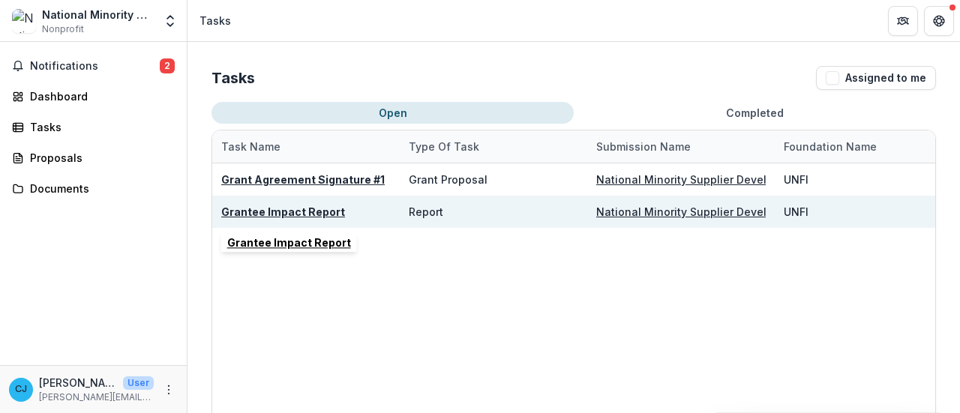
click at [277, 208] on u "Grantee Impact Report" at bounding box center [283, 211] width 124 height 13
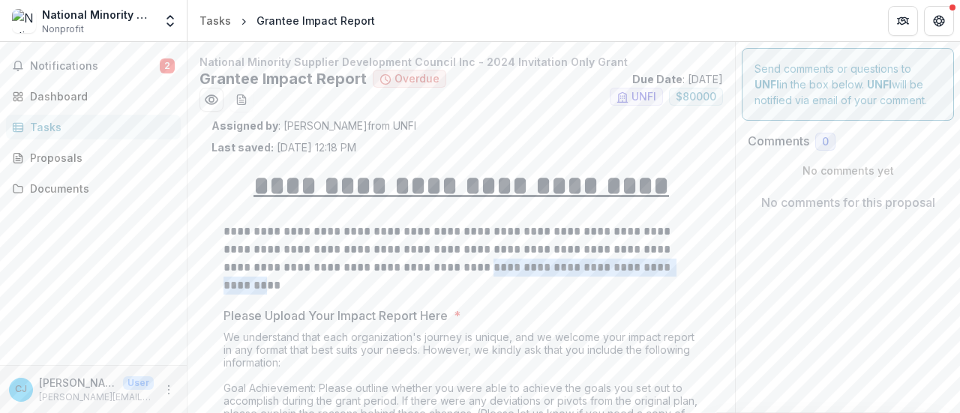
drag, startPoint x: 489, startPoint y: 267, endPoint x: 251, endPoint y: 284, distance: 238.3
click at [251, 284] on p "**********" at bounding box center [458, 259] width 471 height 72
